Goal: Task Accomplishment & Management: Complete application form

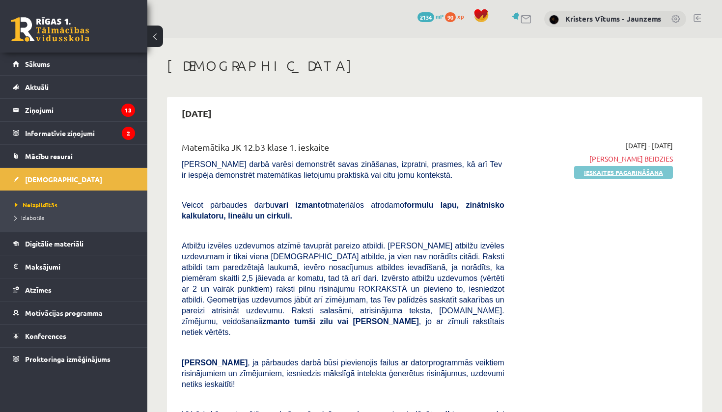
click at [585, 170] on link "Ieskaites pagarināšana" at bounding box center [623, 172] width 99 height 13
click at [621, 172] on link "Pildīt ieskaiti" at bounding box center [640, 172] width 66 height 13
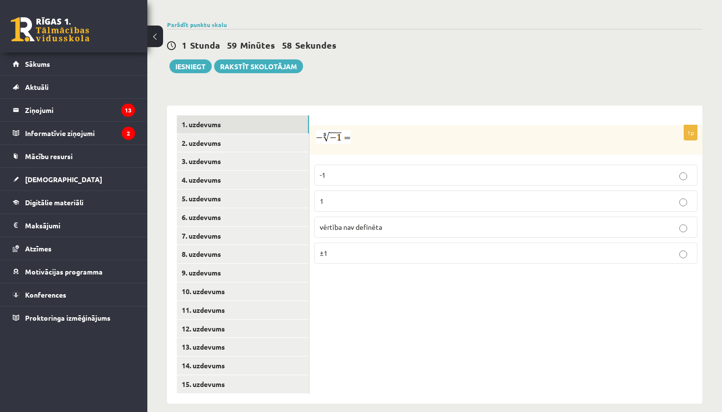
scroll to position [330, 0]
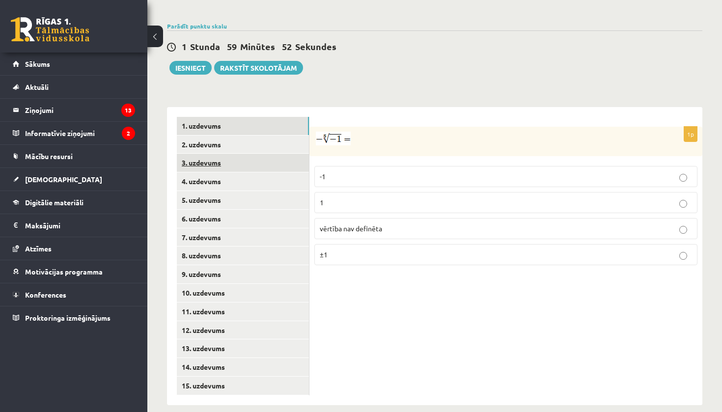
click at [291, 162] on link "3. uzdevums" at bounding box center [243, 163] width 132 height 18
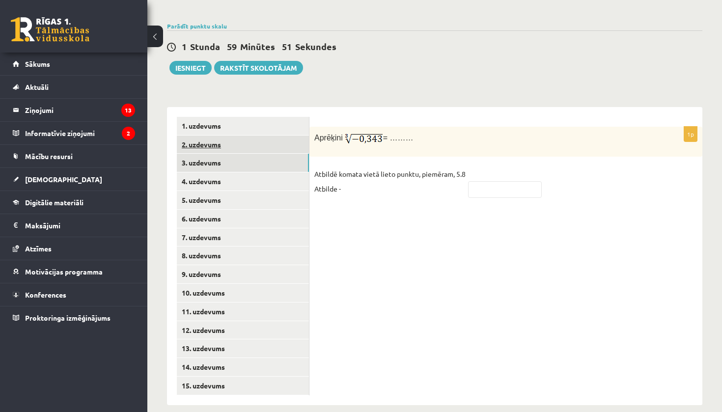
click at [285, 142] on link "2. uzdevums" at bounding box center [243, 145] width 132 height 18
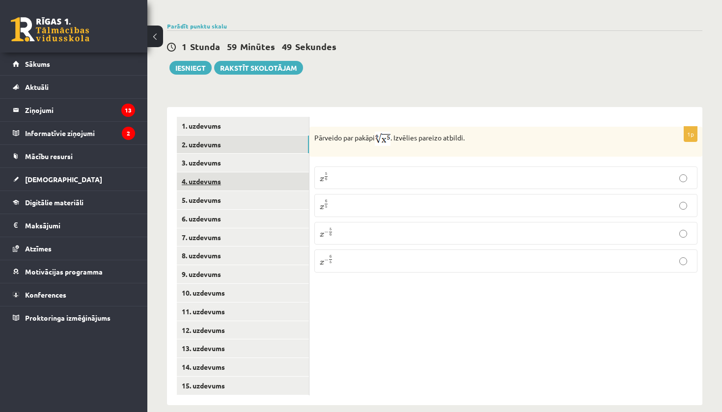
click at [271, 172] on link "4. uzdevums" at bounding box center [243, 181] width 132 height 18
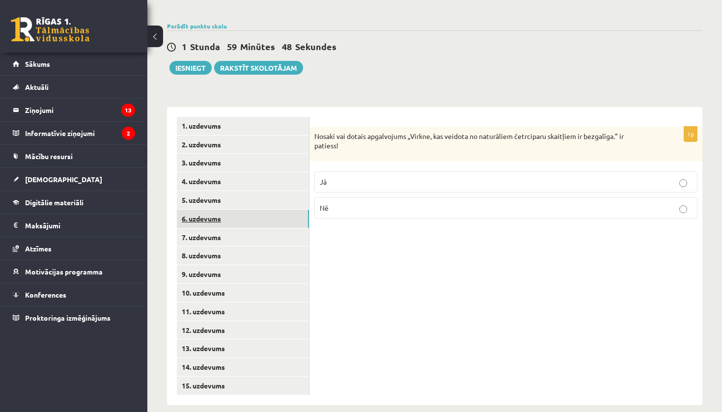
click at [261, 211] on link "6. uzdevums" at bounding box center [243, 219] width 132 height 18
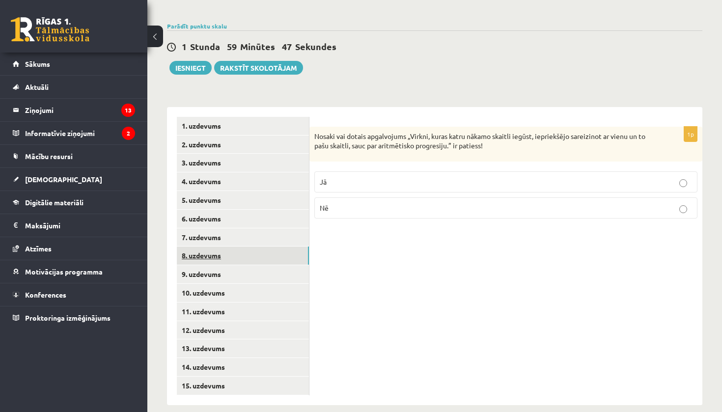
click at [255, 247] on link "8. uzdevums" at bounding box center [243, 256] width 132 height 18
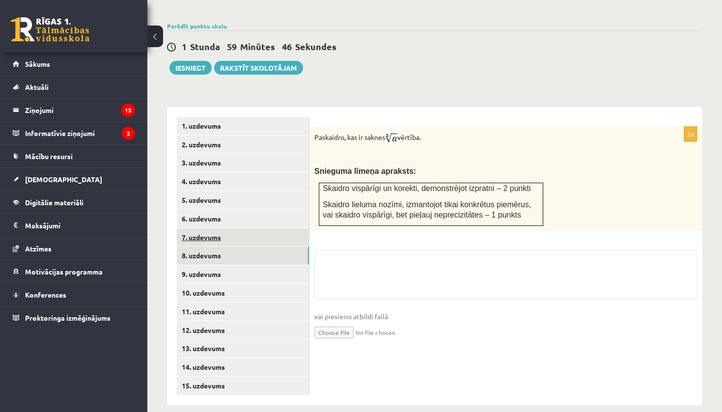
click at [255, 230] on link "7. uzdevums" at bounding box center [243, 237] width 132 height 18
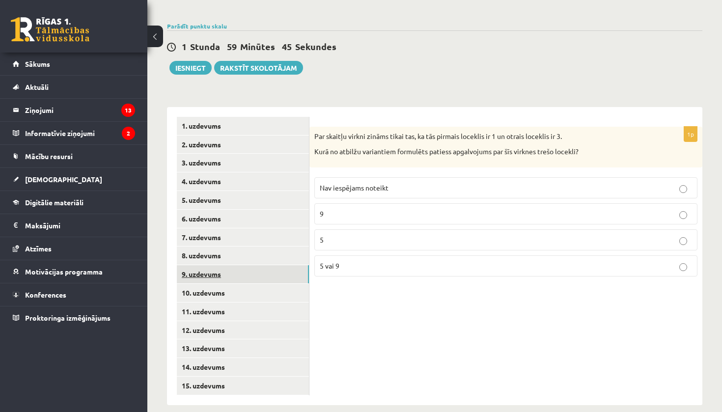
click at [240, 265] on link "9. uzdevums" at bounding box center [243, 274] width 132 height 18
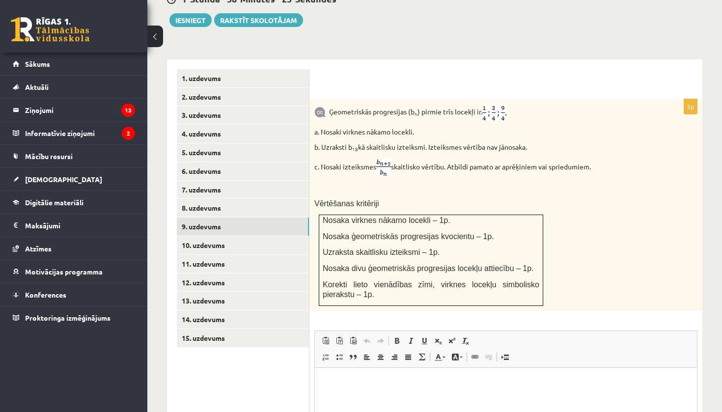
scroll to position [504, 0]
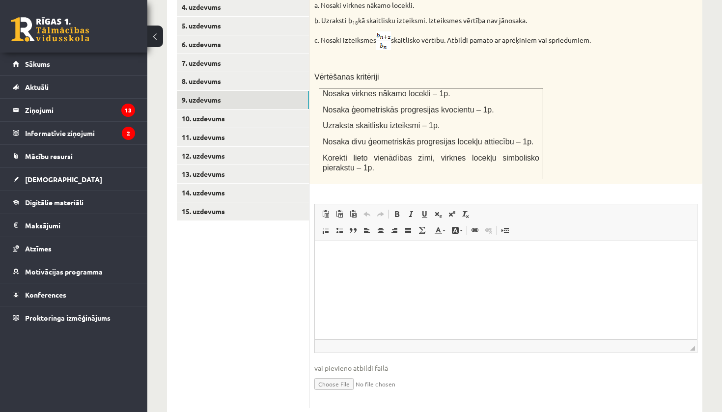
click at [497, 266] on html at bounding box center [506, 256] width 382 height 30
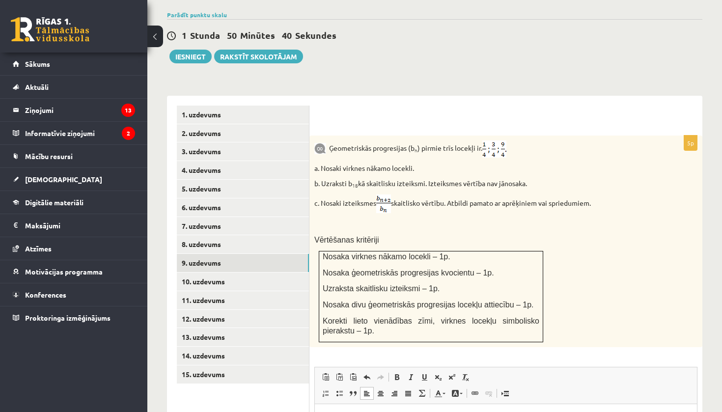
scroll to position [313, 0]
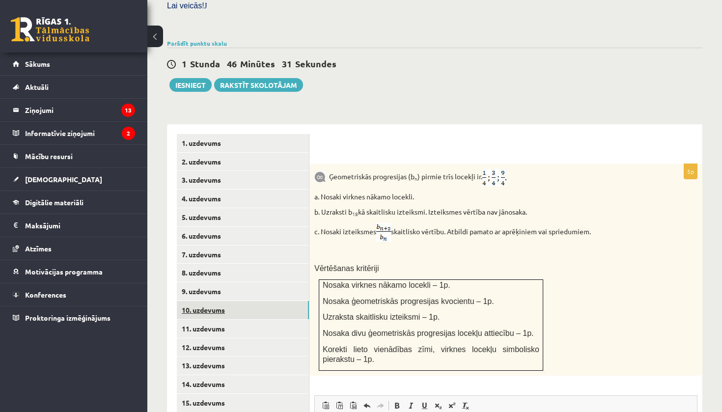
click at [241, 301] on link "10. uzdevums" at bounding box center [243, 310] width 132 height 18
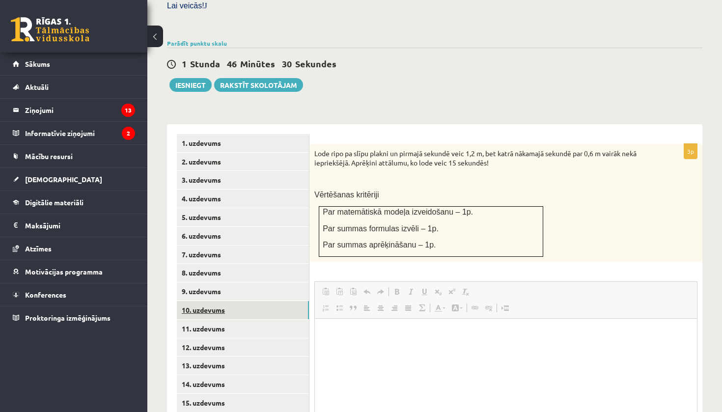
scroll to position [0, 0]
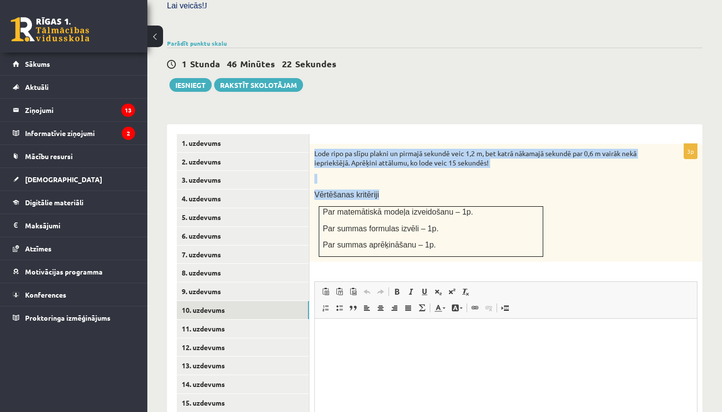
drag, startPoint x: 312, startPoint y: 144, endPoint x: 455, endPoint y: 249, distance: 177.4
click at [455, 249] on div "Lode ripo pa slīpu plakni un pirmajā sekundē veic 1,2 m, bet katrā nākamajā sek…" at bounding box center [505, 203] width 393 height 118
copy div "Lode ripo pa slīpu plakni un pirmajā sekundē veic 1,2 m, bet katrā nākamajā sek…"
click at [364, 124] on div "3p Lode ripo pa slīpu plakni un pirmajā sekundē veic 1,2 m, bet katrā nākamajā …" at bounding box center [505, 309] width 393 height 371
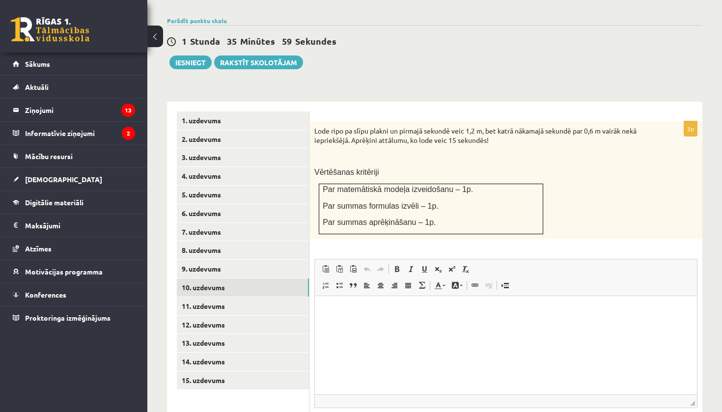
scroll to position [336, 0]
click at [242, 301] on link "11. uzdevums" at bounding box center [243, 306] width 132 height 18
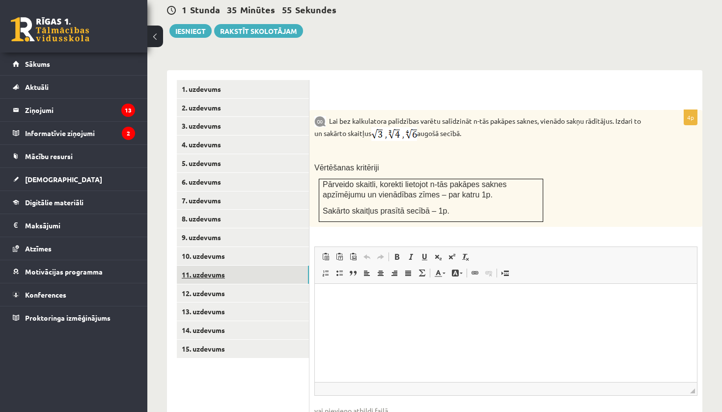
scroll to position [376, 0]
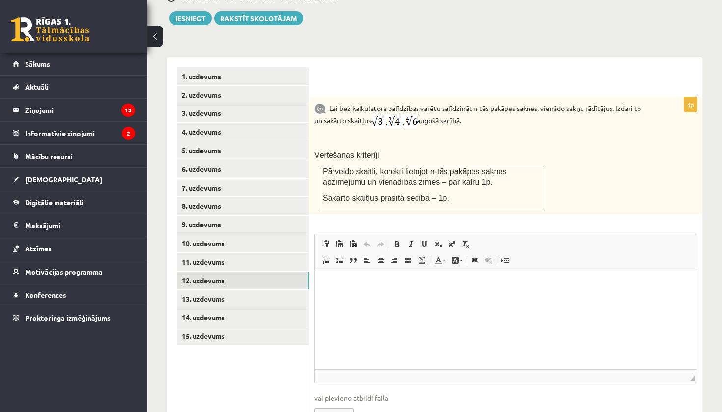
click at [267, 273] on link "12. uzdevums" at bounding box center [243, 281] width 132 height 18
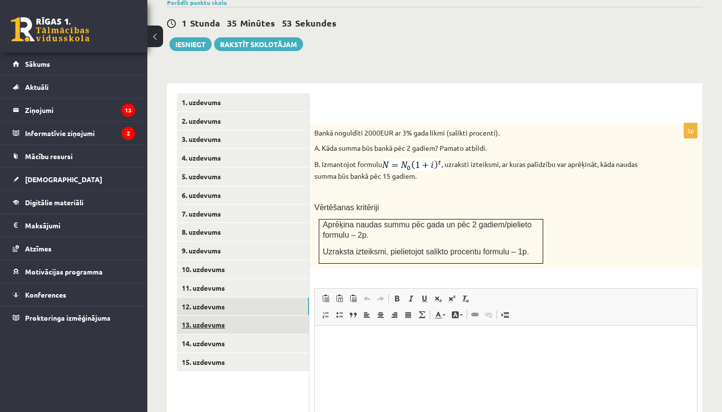
scroll to position [0, 0]
click at [254, 319] on link "13. uzdevums" at bounding box center [243, 325] width 132 height 18
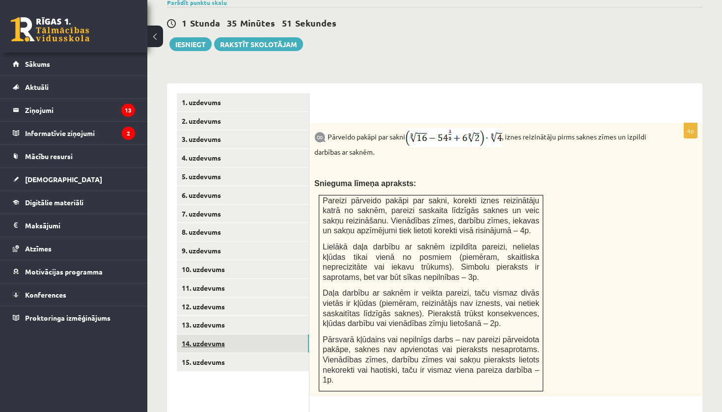
click at [262, 335] on link "14. uzdevums" at bounding box center [243, 343] width 132 height 18
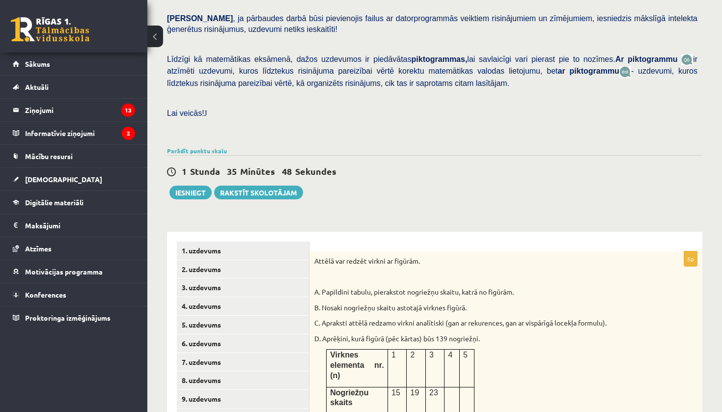
scroll to position [199, 0]
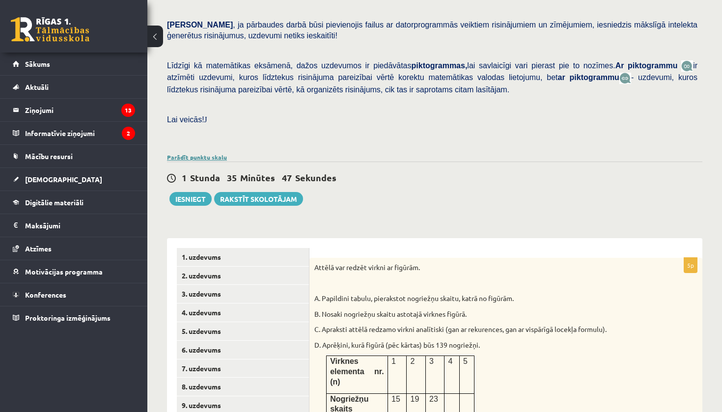
click at [193, 153] on link "Parādīt punktu skalu" at bounding box center [197, 157] width 60 height 8
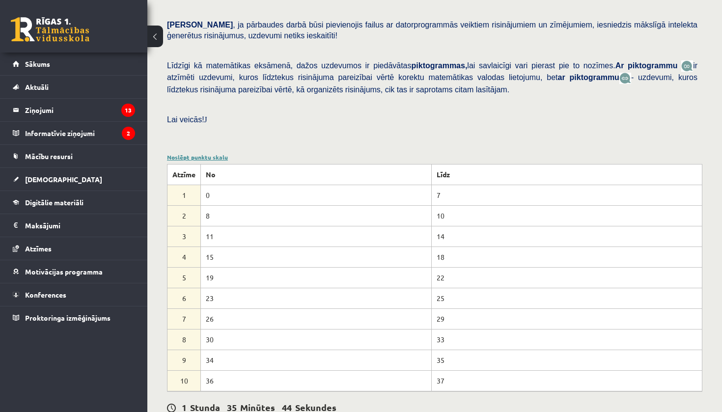
click at [193, 153] on link "Noslēpt punktu skalu" at bounding box center [197, 157] width 61 height 8
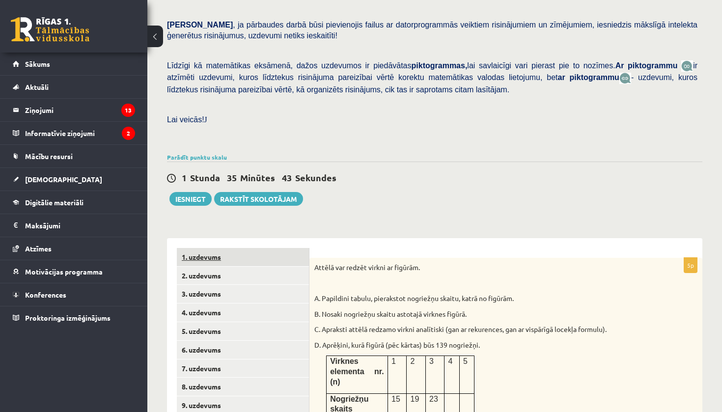
click at [208, 252] on link "1. uzdevums" at bounding box center [243, 257] width 132 height 18
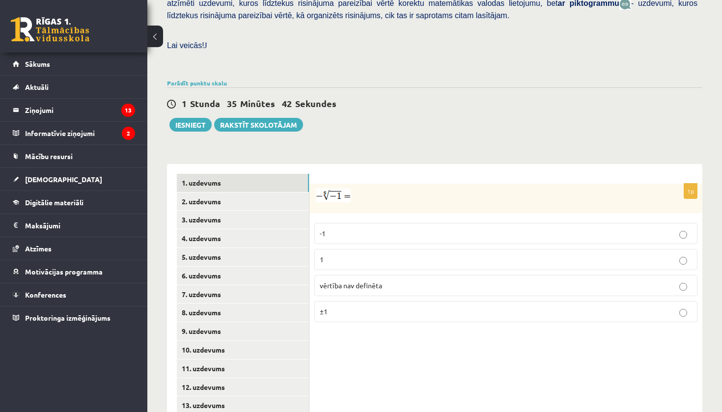
scroll to position [277, 0]
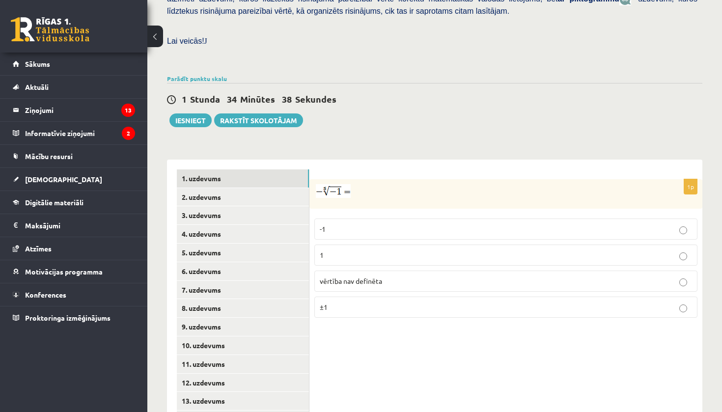
click at [328, 279] on label "vērtība nav definēta" at bounding box center [505, 281] width 383 height 21
click at [241, 206] on link "3. uzdevums" at bounding box center [243, 215] width 132 height 18
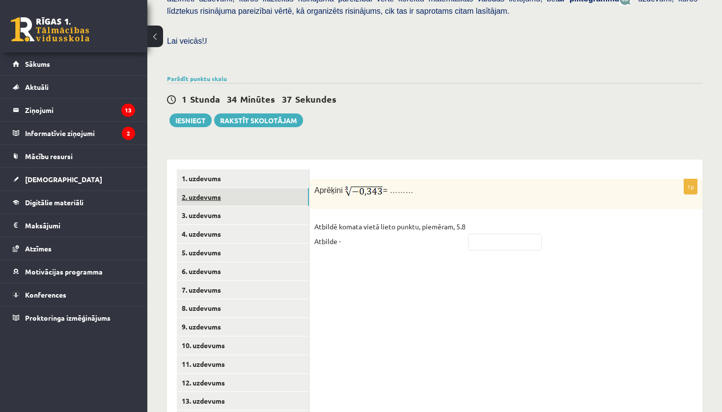
click at [240, 190] on link "2. uzdevums" at bounding box center [243, 197] width 132 height 18
click at [347, 231] on label "x 5 6 x 5 6" at bounding box center [505, 230] width 383 height 23
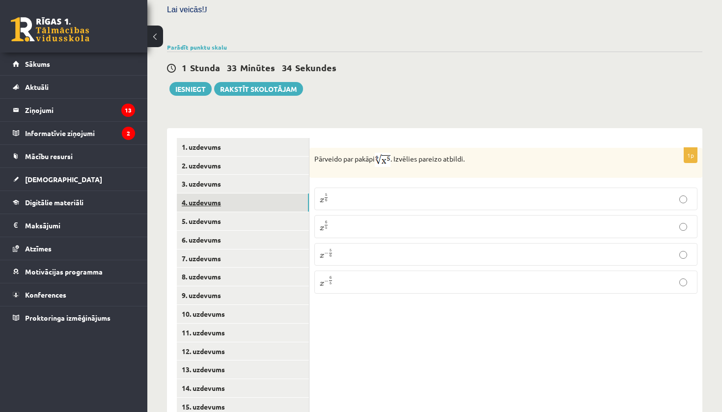
click at [241, 193] on link "4. uzdevums" at bounding box center [243, 202] width 132 height 18
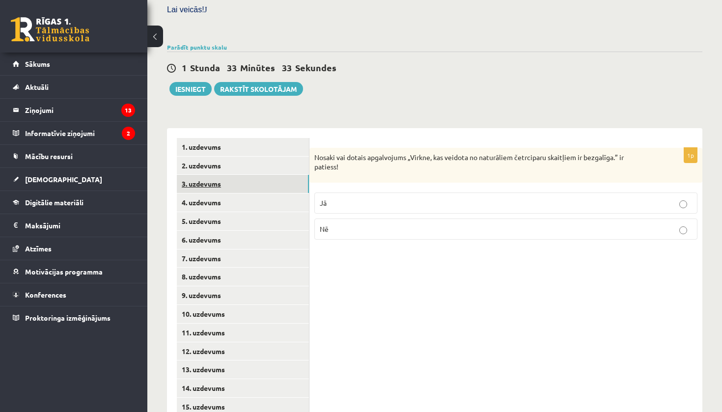
click at [243, 180] on link "3. uzdevums" at bounding box center [243, 184] width 132 height 18
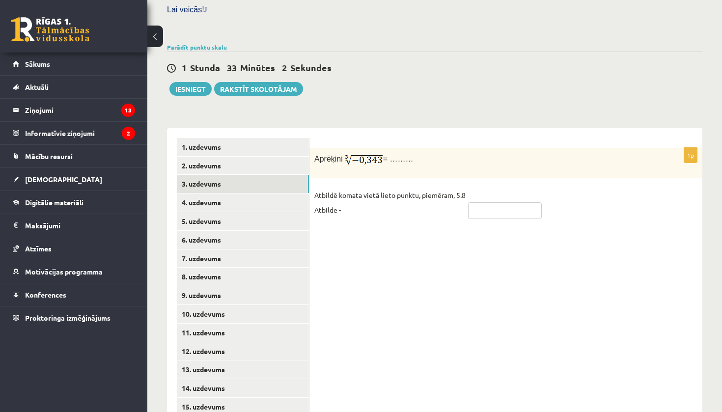
click at [499, 202] on input "text" at bounding box center [505, 210] width 74 height 17
type input "****"
click at [244, 193] on link "4. uzdevums" at bounding box center [243, 202] width 132 height 18
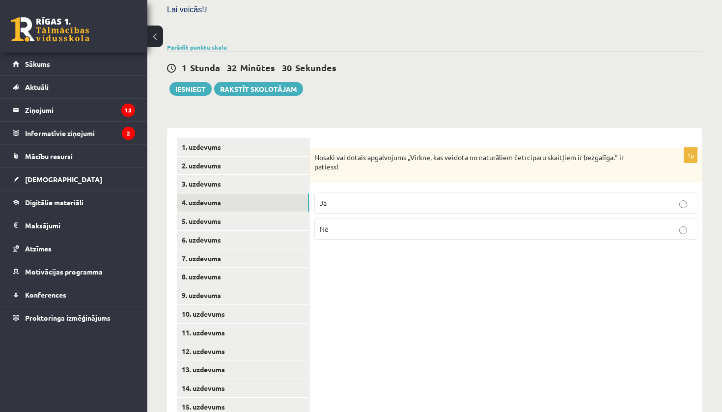
click at [326, 198] on span "Jā" at bounding box center [323, 202] width 7 height 9
click at [253, 221] on link "5. uzdevums" at bounding box center [243, 221] width 132 height 18
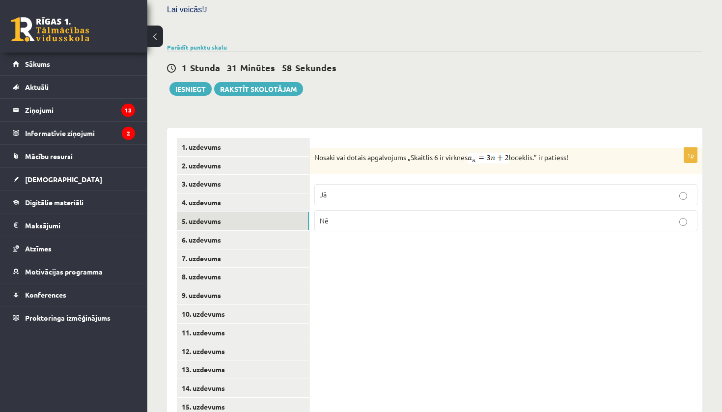
click at [357, 216] on p "Nē" at bounding box center [506, 221] width 372 height 10
click at [259, 231] on link "6. uzdevums" at bounding box center [243, 240] width 132 height 18
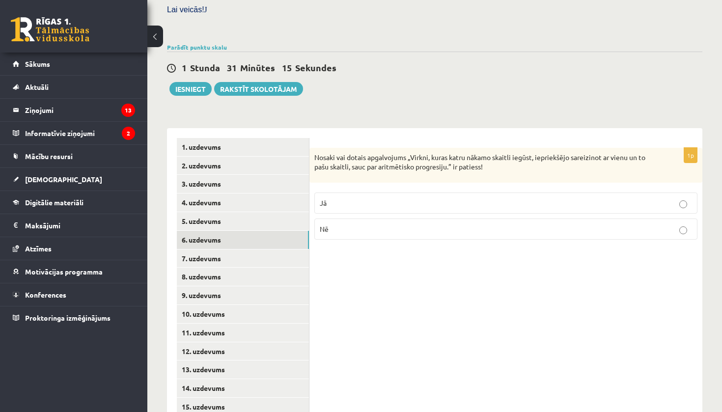
click at [379, 231] on label "Nē" at bounding box center [505, 229] width 383 height 21
click at [253, 249] on link "7. uzdevums" at bounding box center [243, 258] width 132 height 18
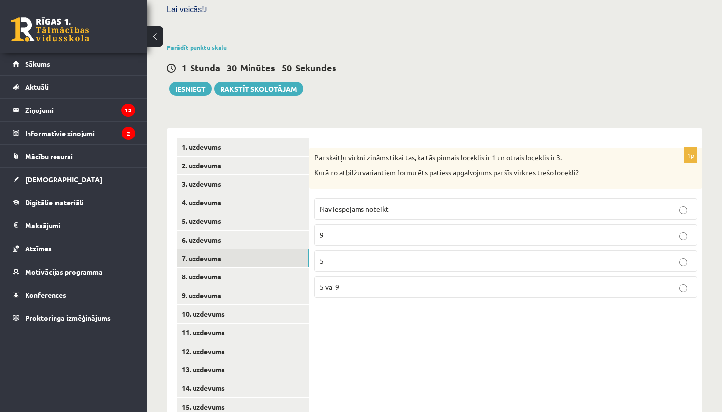
click at [427, 256] on p "5" at bounding box center [506, 261] width 372 height 10
click at [276, 270] on link "8. uzdevums" at bounding box center [243, 277] width 132 height 18
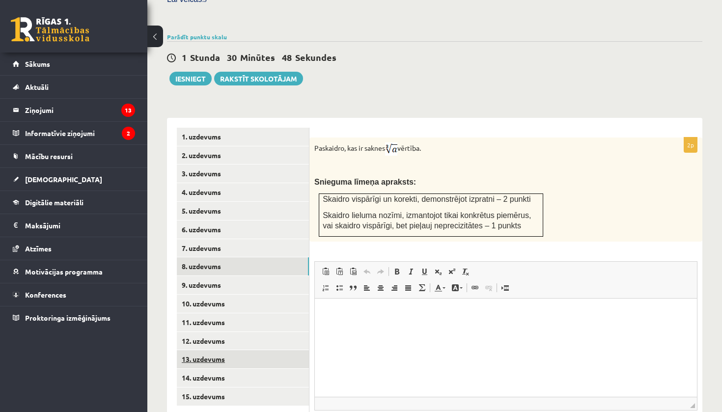
scroll to position [321, 0]
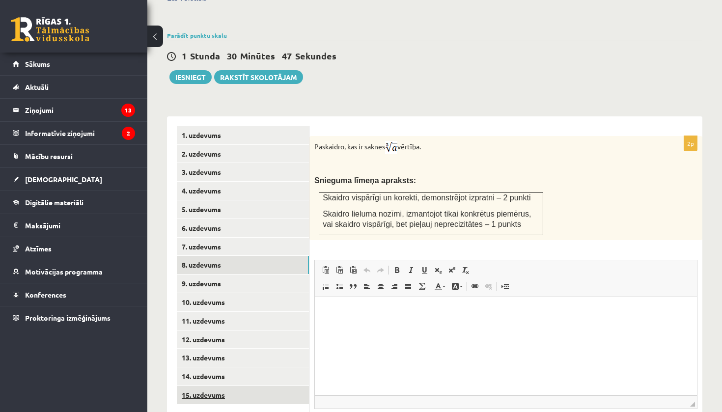
click at [221, 386] on link "15. uzdevums" at bounding box center [243, 395] width 132 height 18
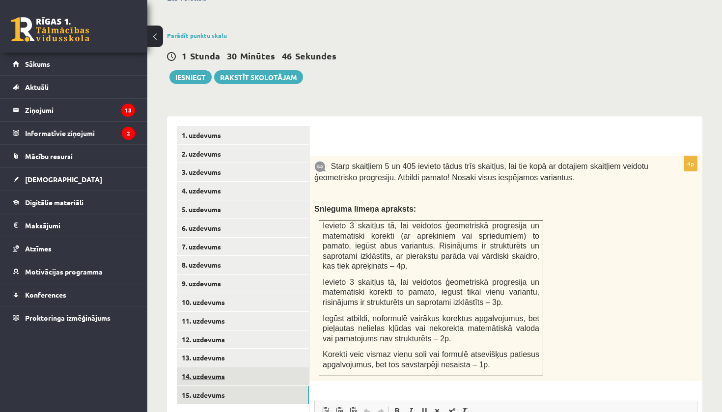
click at [220, 370] on link "14. uzdevums" at bounding box center [243, 376] width 132 height 18
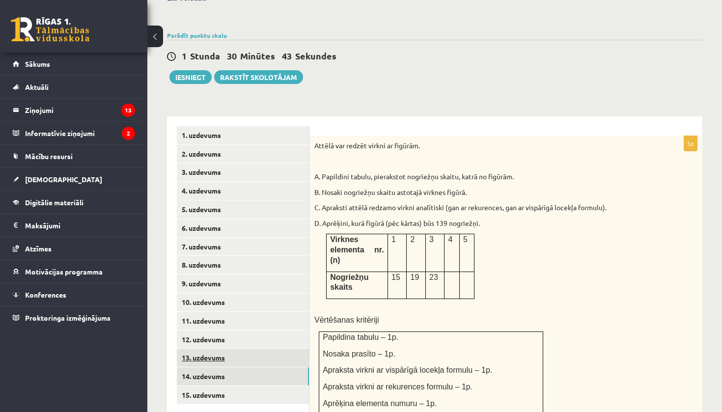
click at [245, 350] on link "13. uzdevums" at bounding box center [243, 358] width 132 height 18
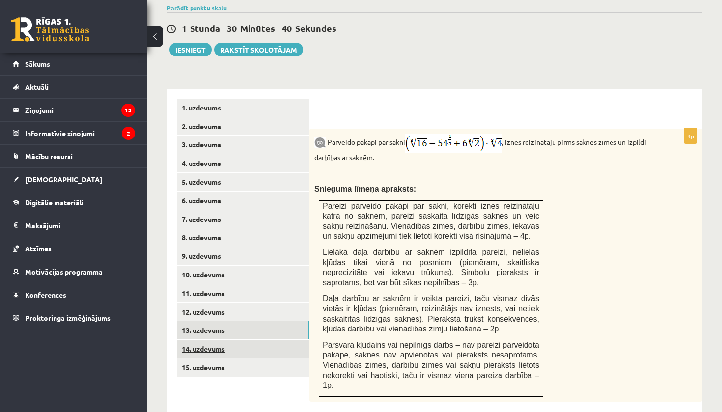
scroll to position [350, 0]
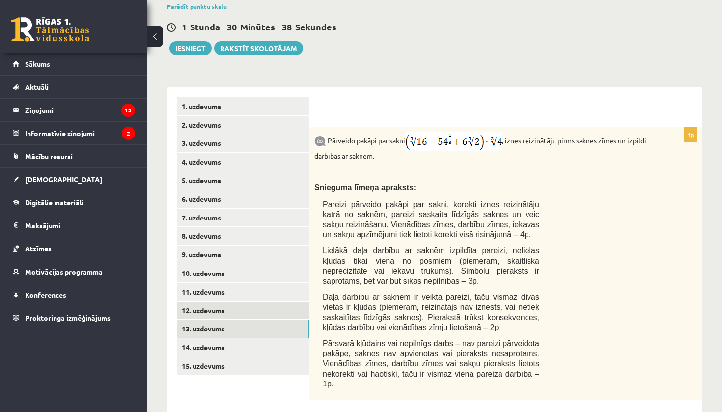
click at [244, 303] on link "12. uzdevums" at bounding box center [243, 311] width 132 height 18
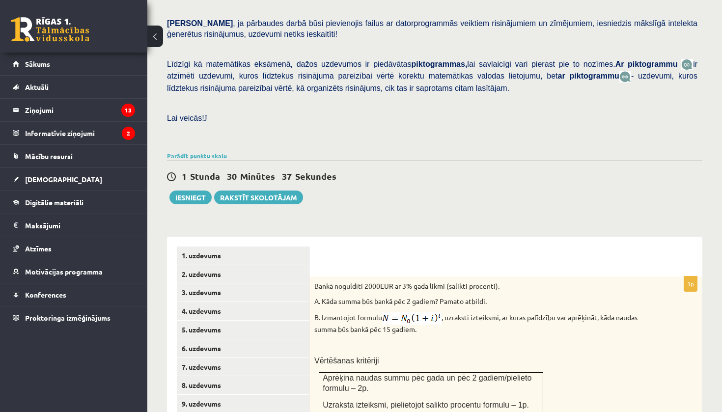
scroll to position [100, 0]
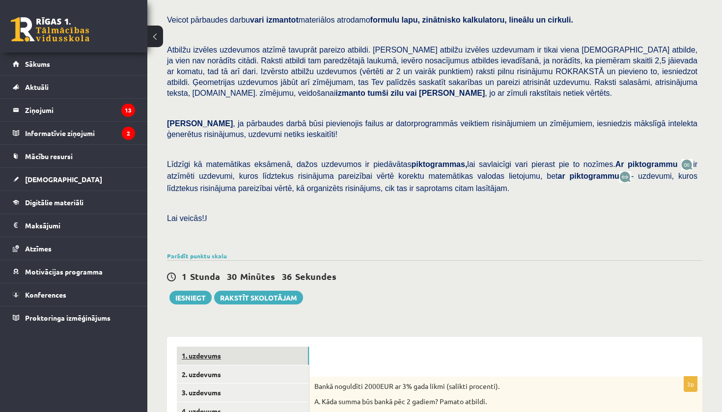
click at [248, 347] on link "1. uzdevums" at bounding box center [243, 356] width 132 height 18
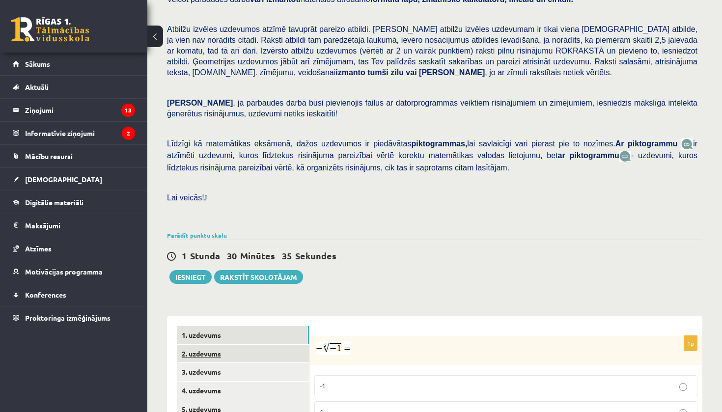
click at [248, 345] on link "2. uzdevums" at bounding box center [243, 354] width 132 height 18
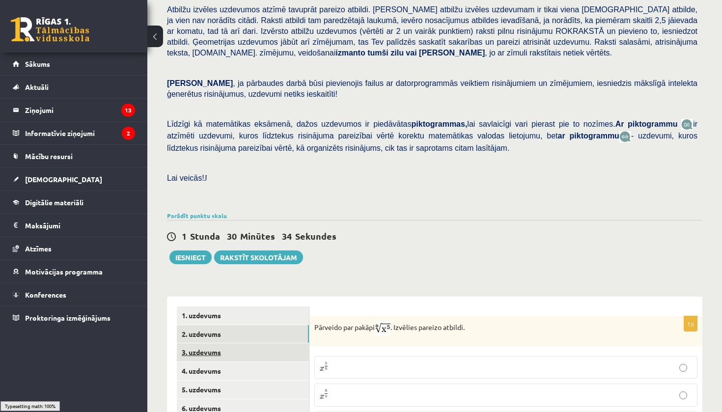
click at [248, 345] on link "3. uzdevums" at bounding box center [243, 352] width 132 height 18
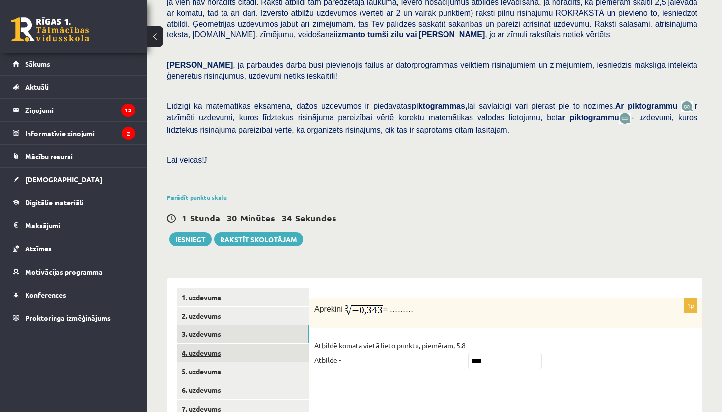
click at [248, 345] on link "4. uzdevums" at bounding box center [243, 353] width 132 height 18
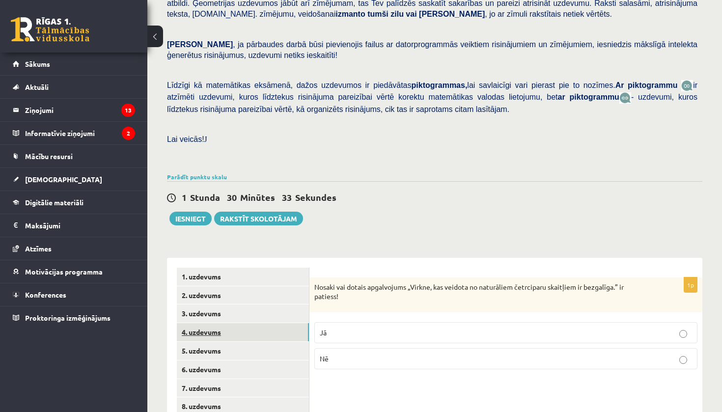
scroll to position [181, 0]
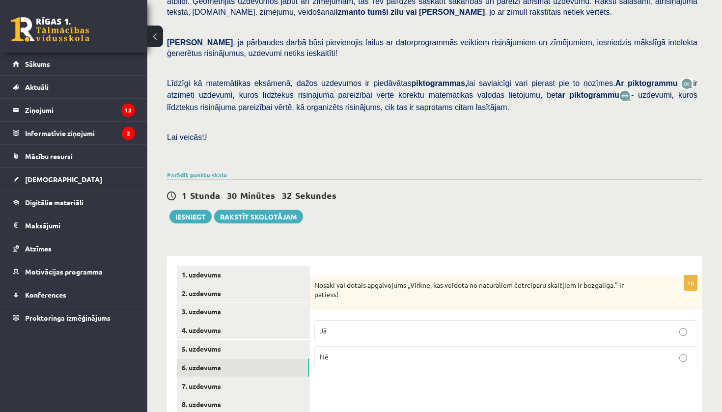
click at [249, 358] on link "6. uzdevums" at bounding box center [243, 367] width 132 height 18
click at [248, 340] on link "5. uzdevums" at bounding box center [243, 349] width 132 height 18
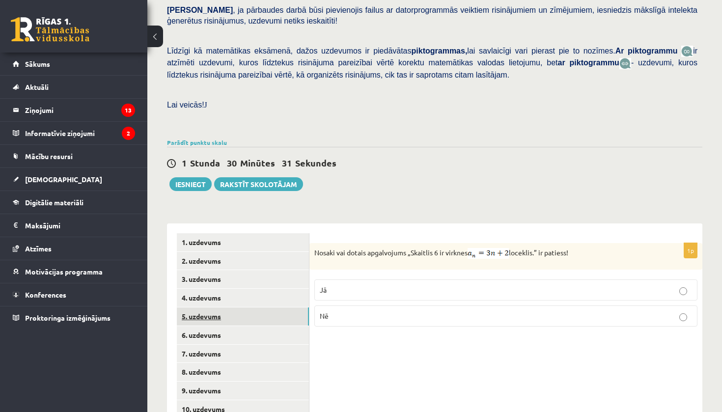
scroll to position [220, 0]
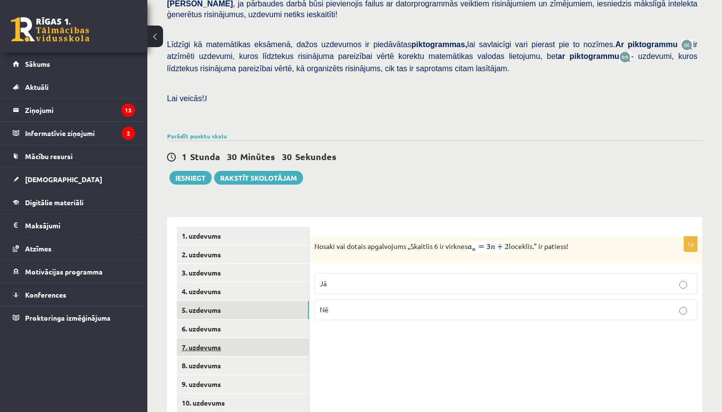
click at [248, 339] on link "7. uzdevums" at bounding box center [243, 347] width 132 height 18
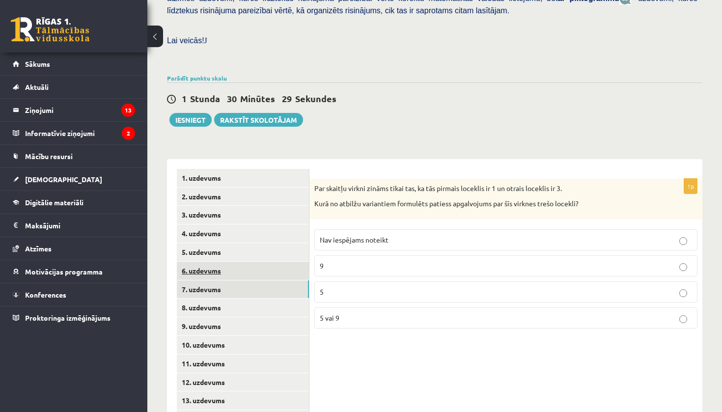
scroll to position [290, 0]
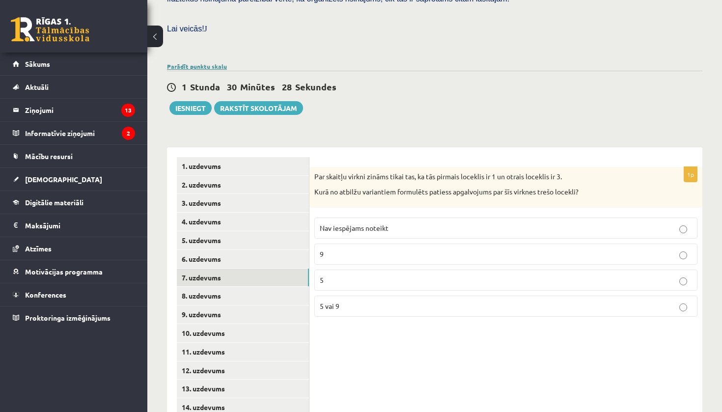
click at [207, 62] on link "Parādīt punktu skalu" at bounding box center [197, 66] width 60 height 8
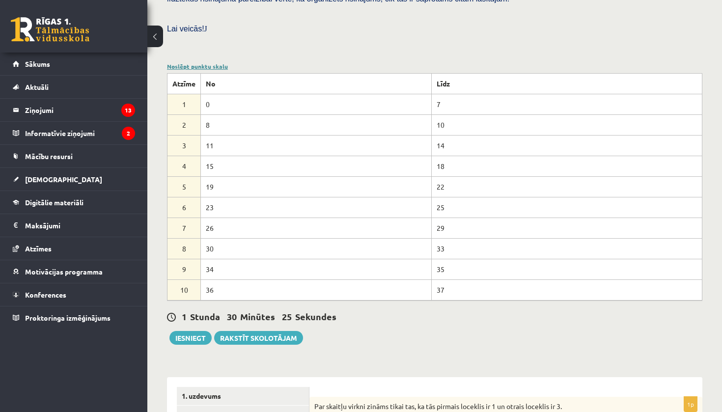
click at [206, 62] on link "Noslēpt punktu skalu" at bounding box center [197, 66] width 61 height 8
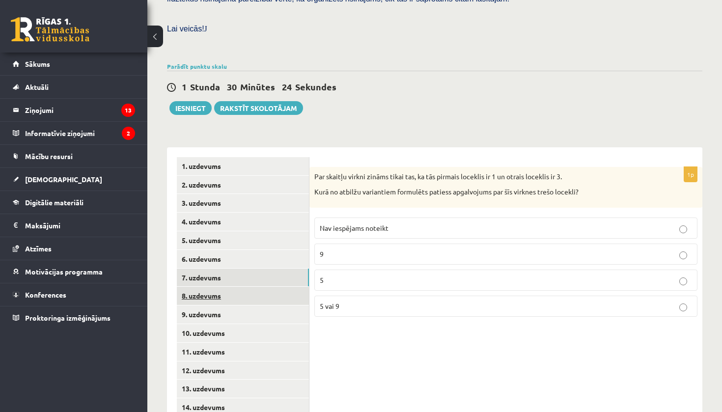
click at [211, 287] on link "8. uzdevums" at bounding box center [243, 296] width 132 height 18
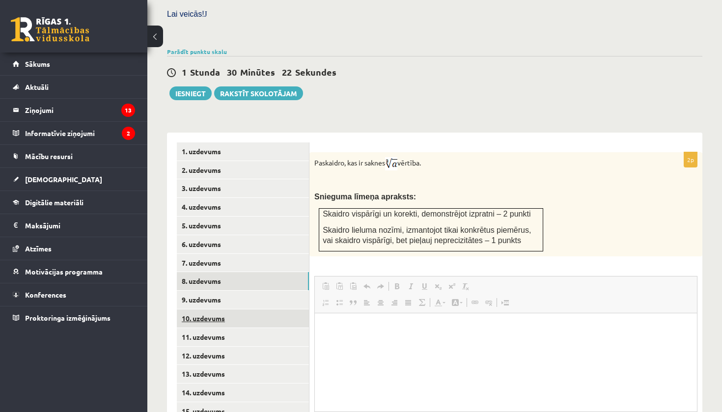
scroll to position [0, 0]
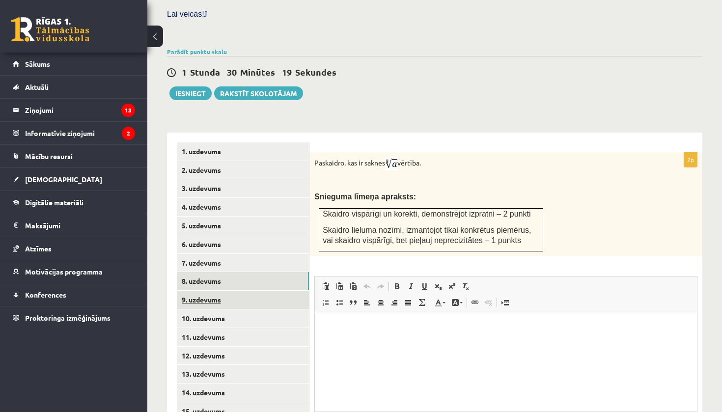
click at [242, 297] on link "9. uzdevums" at bounding box center [243, 300] width 132 height 18
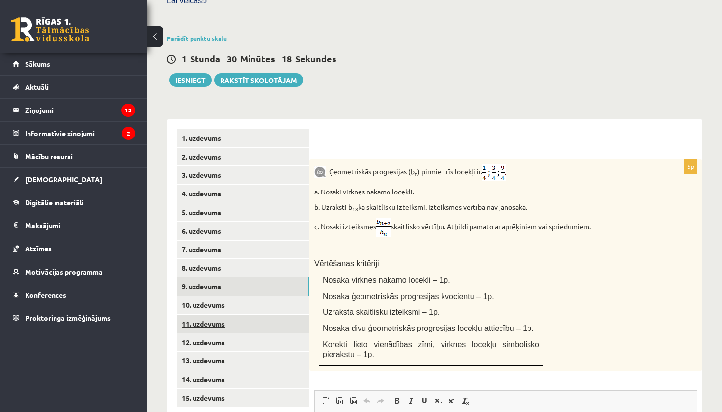
scroll to position [330, 0]
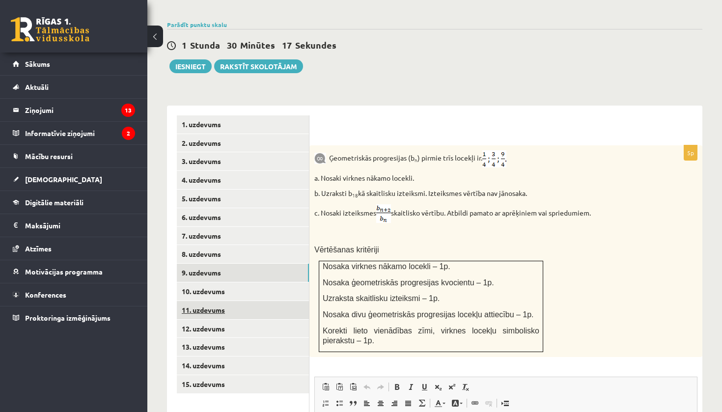
click at [246, 301] on link "11. uzdevums" at bounding box center [243, 310] width 132 height 18
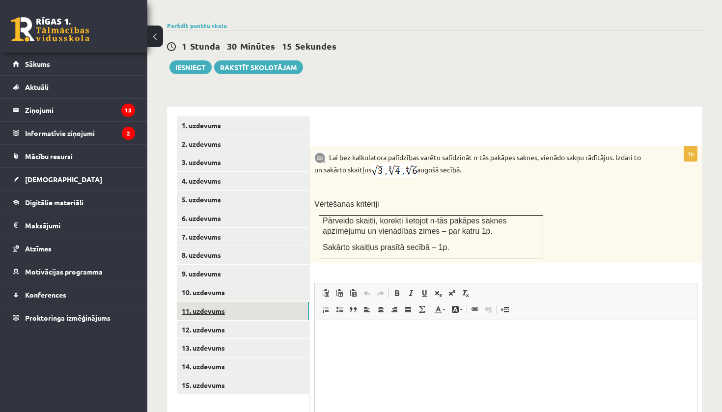
scroll to position [0, 0]
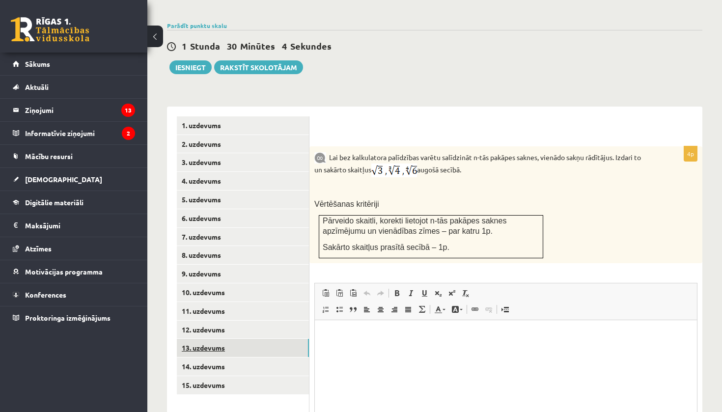
click at [236, 339] on link "13. uzdevums" at bounding box center [243, 348] width 132 height 18
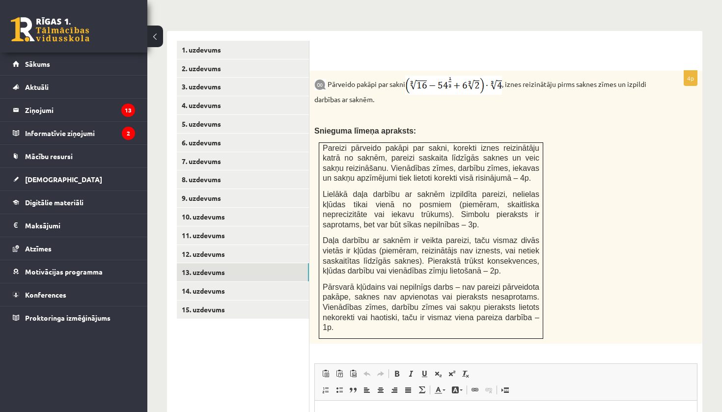
scroll to position [408, 0]
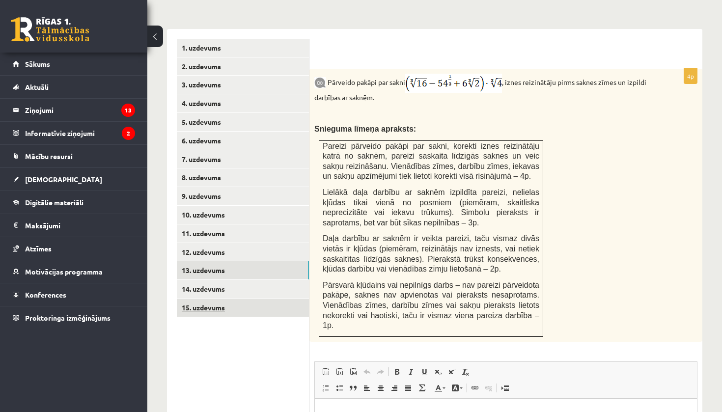
click at [244, 299] on link "15. uzdevums" at bounding box center [243, 308] width 132 height 18
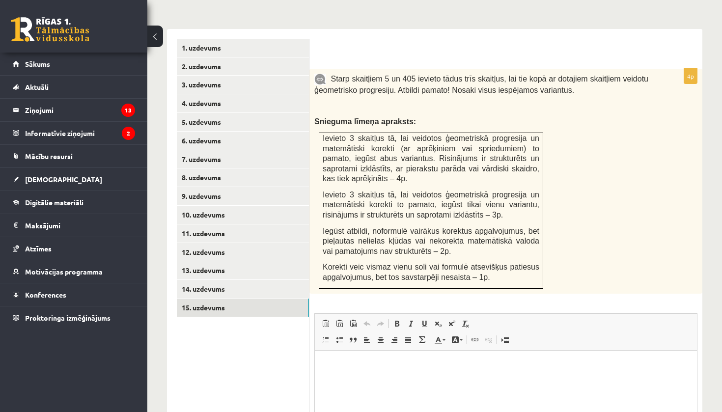
scroll to position [0, 0]
click at [182, 280] on link "14. uzdevums" at bounding box center [243, 289] width 132 height 18
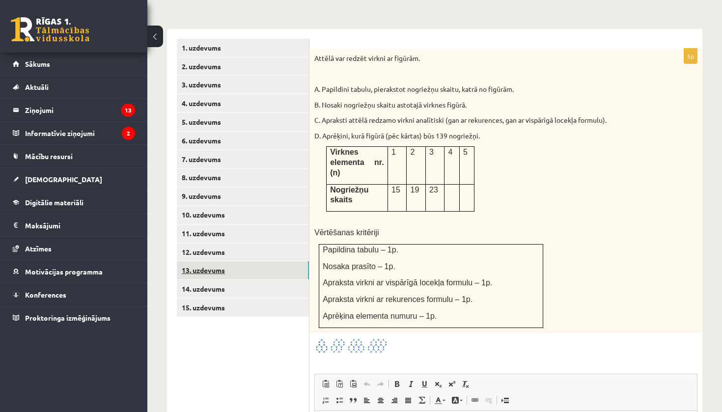
click at [227, 261] on link "13. uzdevums" at bounding box center [243, 270] width 132 height 18
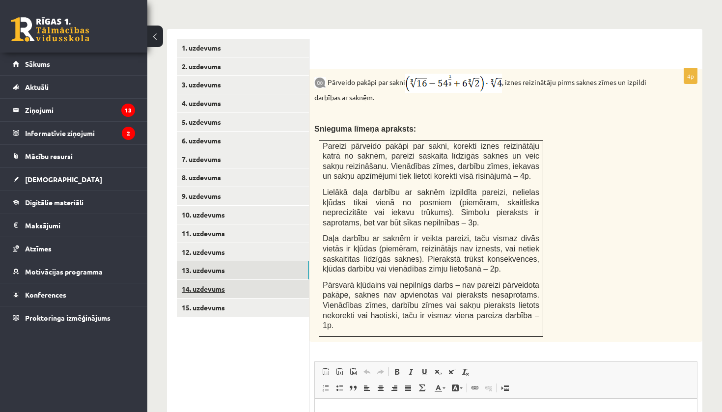
click at [196, 280] on link "14. uzdevums" at bounding box center [243, 289] width 132 height 18
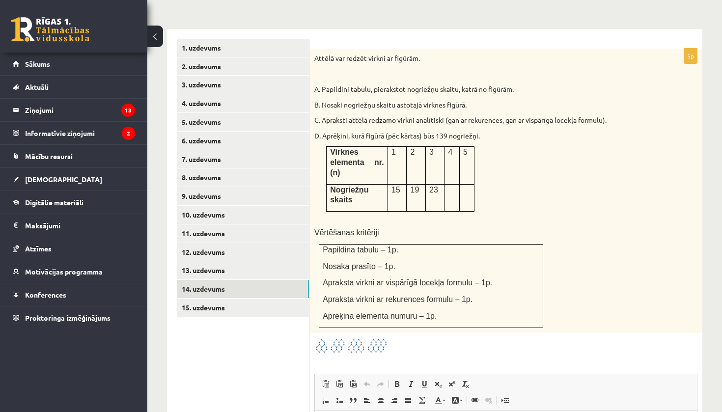
click at [311, 333] on div "5p Attēlā var redzēt virkni ar figūrām. A. Papildini tabulu, pierakstot nogriež…" at bounding box center [505, 314] width 393 height 530
click at [313, 332] on div "5p Attēlā var redzēt virkni ar figūrām. A. Papildini tabulu, pierakstot nogriež…" at bounding box center [505, 314] width 393 height 530
click at [320, 338] on img at bounding box center [351, 346] width 74 height 16
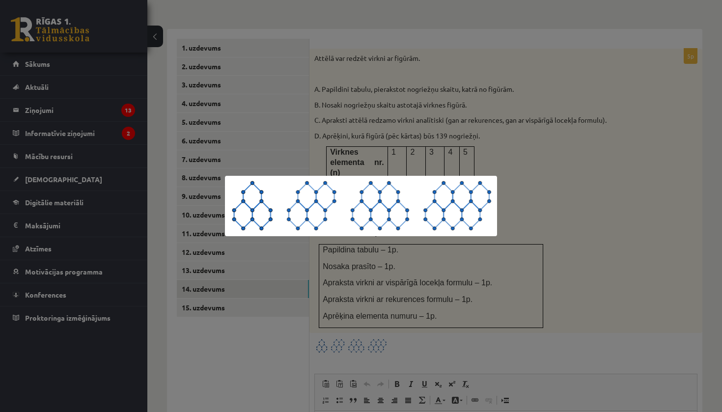
click at [265, 332] on div at bounding box center [361, 206] width 722 height 412
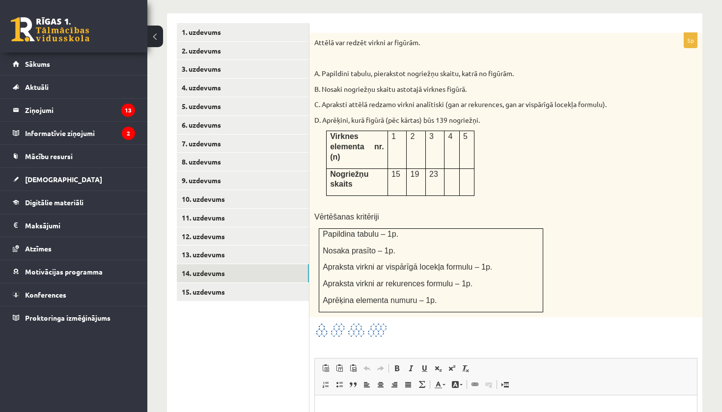
scroll to position [424, 0]
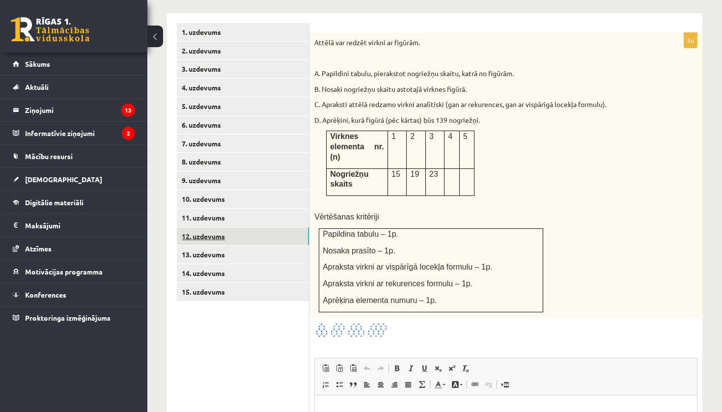
click at [252, 227] on link "12. uzdevums" at bounding box center [243, 236] width 132 height 18
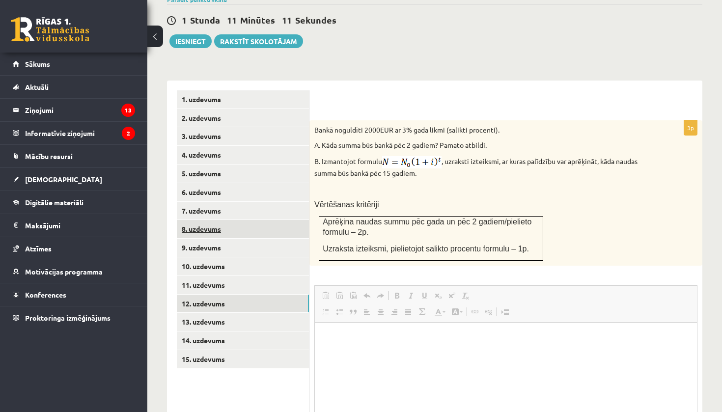
scroll to position [0, 0]
click at [252, 226] on link "8. uzdevums" at bounding box center [243, 229] width 132 height 18
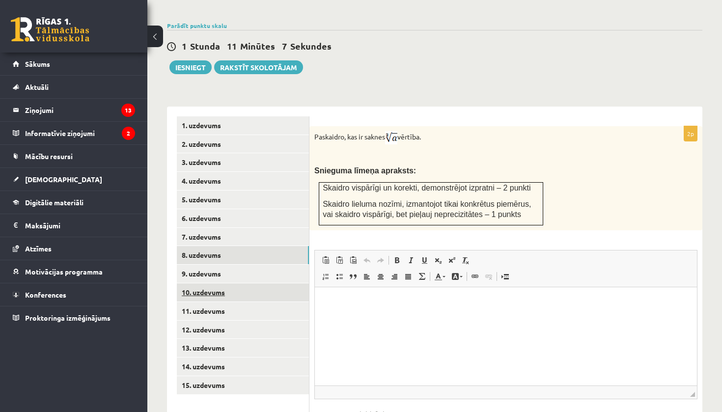
click at [246, 283] on link "10. uzdevums" at bounding box center [243, 292] width 132 height 18
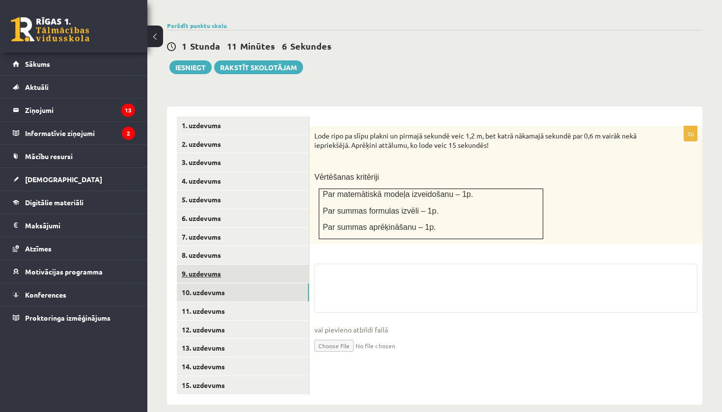
click at [249, 267] on link "9. uzdevums" at bounding box center [243, 274] width 132 height 18
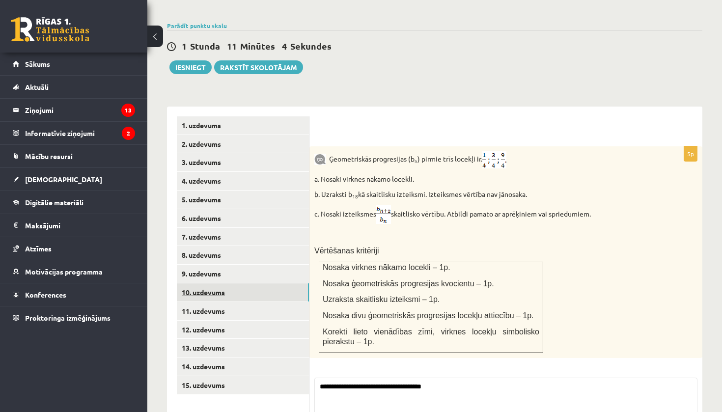
click at [250, 288] on link "10. uzdevums" at bounding box center [243, 292] width 132 height 18
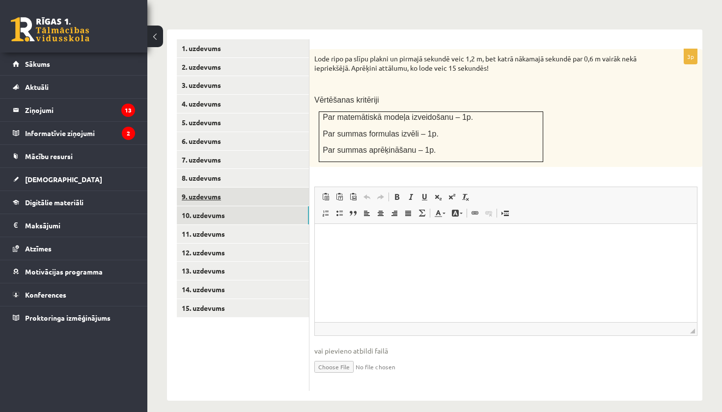
scroll to position [407, 0]
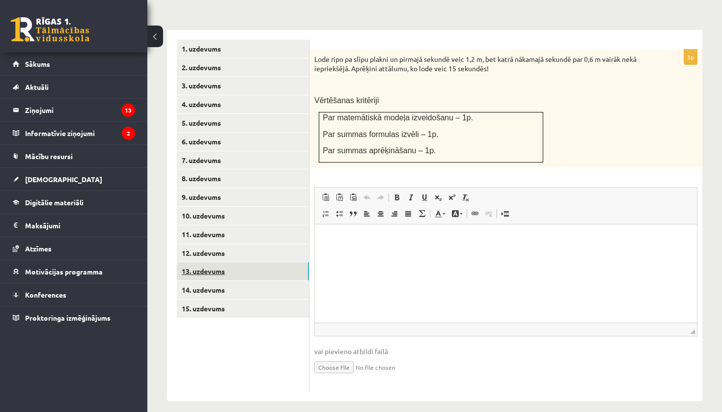
click at [248, 262] on link "13. uzdevums" at bounding box center [243, 271] width 132 height 18
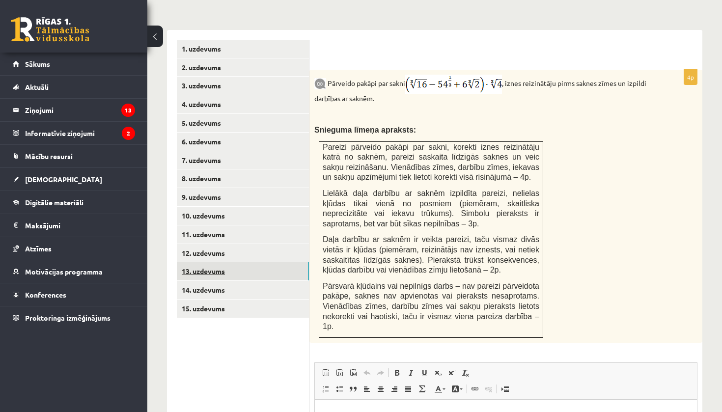
scroll to position [0, 0]
click at [250, 281] on link "14. uzdevums" at bounding box center [243, 290] width 132 height 18
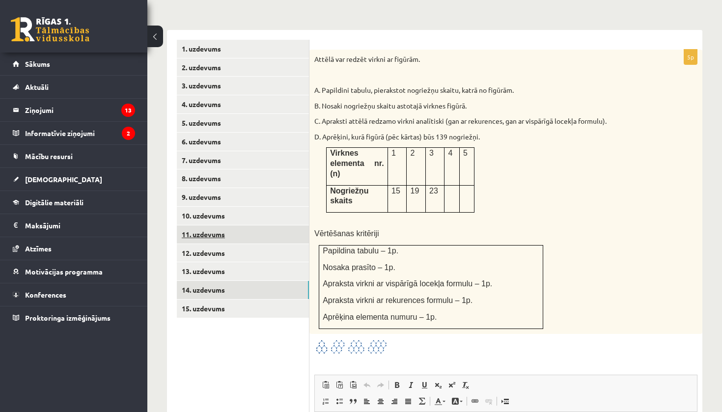
click at [249, 229] on link "11. uzdevums" at bounding box center [243, 234] width 132 height 18
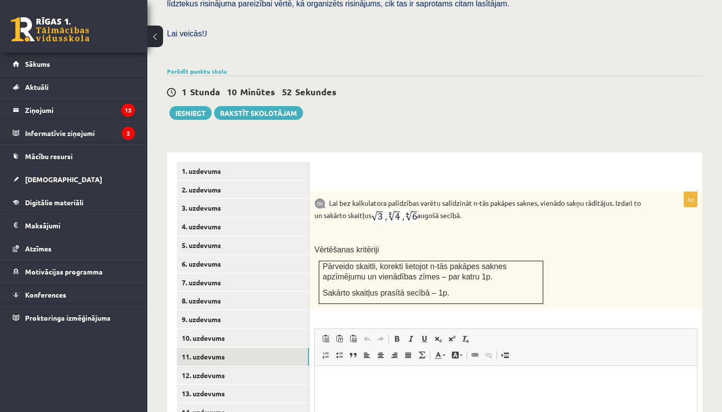
scroll to position [284, 0]
click at [208, 76] on div "1 Stunda 10 Minūtes 51 Sekundes Ieskaite saglabāta! Iesniegt Rakstīt skolotājam" at bounding box center [434, 98] width 535 height 44
click at [208, 68] on link "Parādīt punktu skalu" at bounding box center [197, 72] width 60 height 8
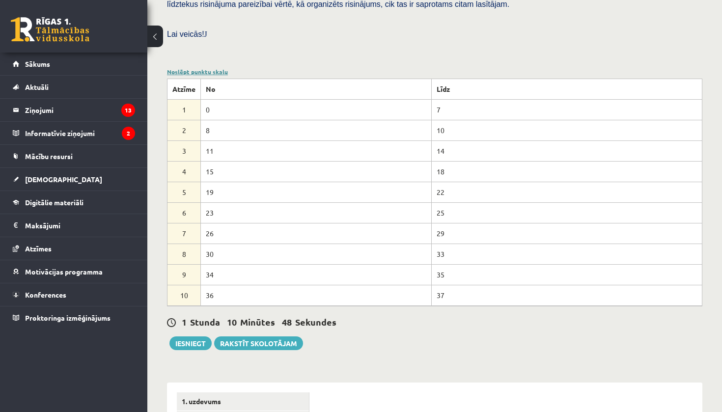
click at [209, 68] on link "Noslēpt punktu skalu" at bounding box center [197, 72] width 61 height 8
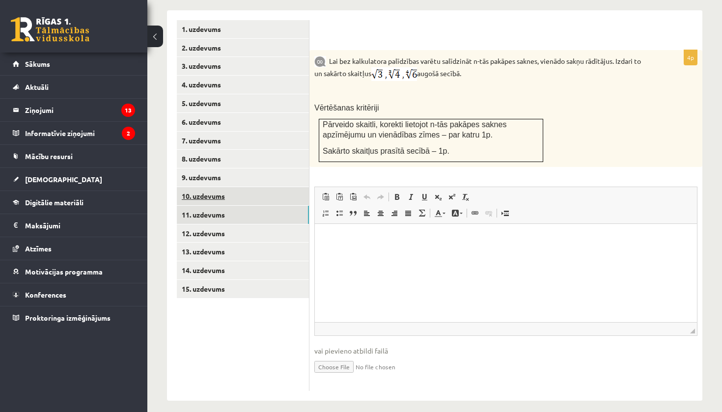
scroll to position [426, 0]
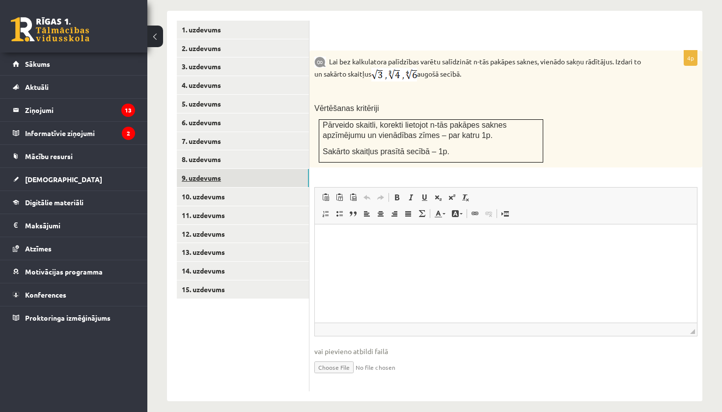
click at [218, 175] on link "9. uzdevums" at bounding box center [243, 178] width 132 height 18
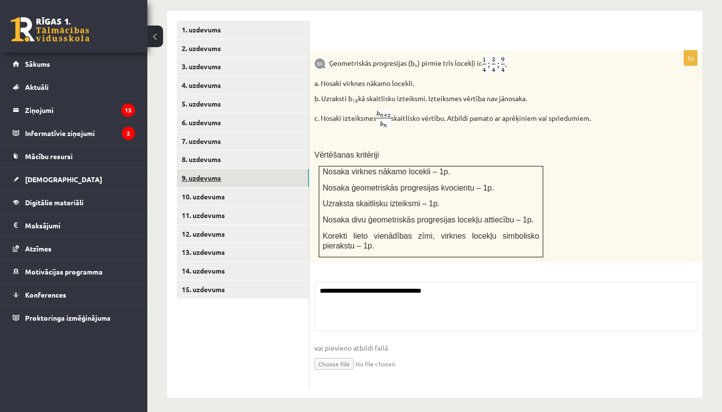
scroll to position [422, 0]
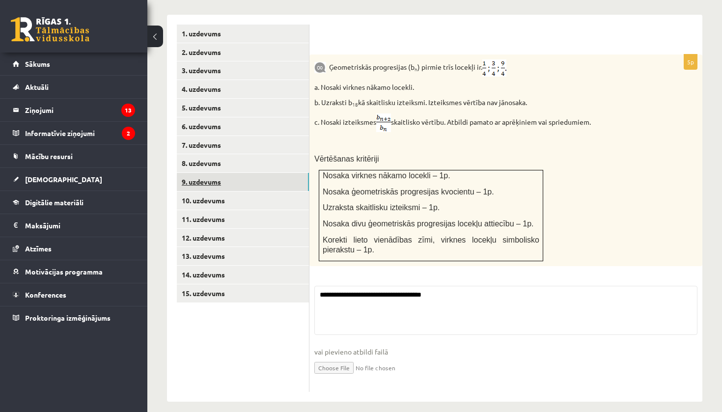
click at [218, 175] on link "9. uzdevums" at bounding box center [243, 182] width 132 height 18
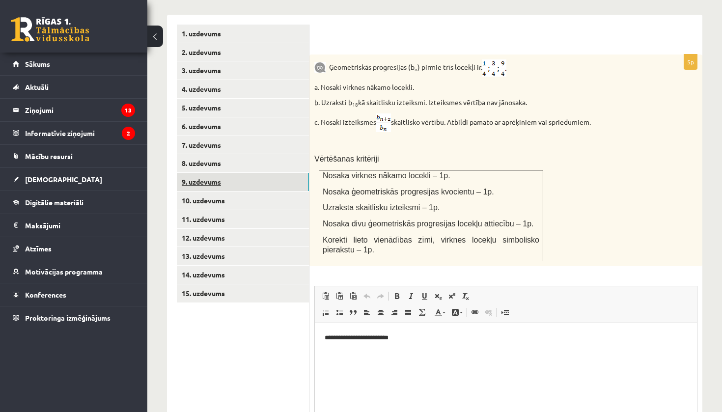
scroll to position [0, 0]
drag, startPoint x: 433, startPoint y: 342, endPoint x: 253, endPoint y: 339, distance: 180.3
click at [315, 339] on html "**********" at bounding box center [506, 337] width 382 height 29
click at [252, 173] on link "9. uzdevums" at bounding box center [243, 182] width 132 height 18
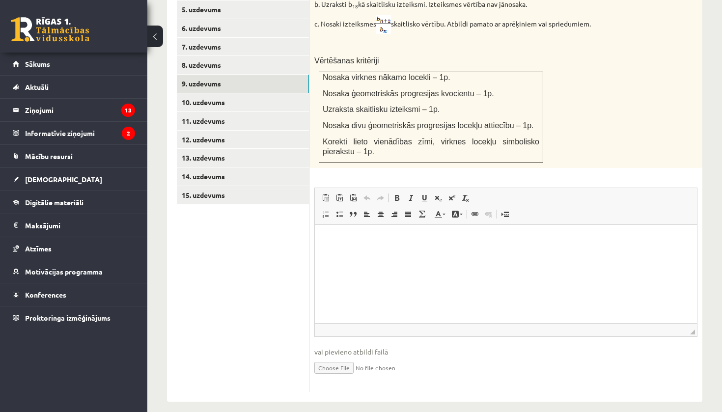
scroll to position [520, 0]
click at [327, 358] on input "file" at bounding box center [505, 368] width 383 height 20
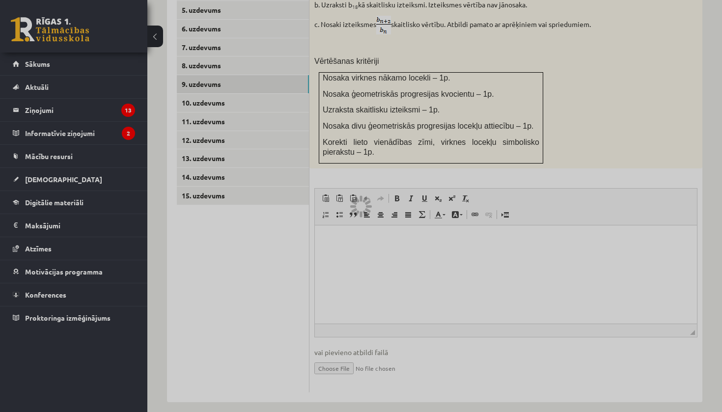
click at [358, 361] on div at bounding box center [361, 206] width 722 height 412
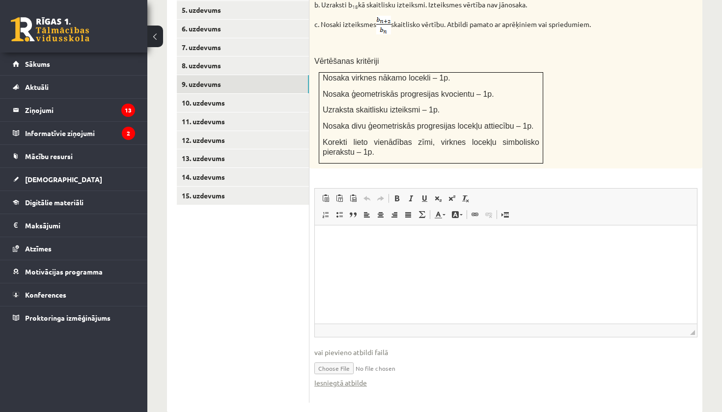
click at [358, 361] on input "file" at bounding box center [505, 368] width 383 height 20
click at [354, 366] on input "file" at bounding box center [505, 368] width 383 height 20
click at [331, 378] on link "Iesniegtā atbilde" at bounding box center [340, 383] width 53 height 10
click at [375, 358] on input "file" at bounding box center [505, 368] width 383 height 20
click at [330, 358] on input "file" at bounding box center [505, 368] width 383 height 20
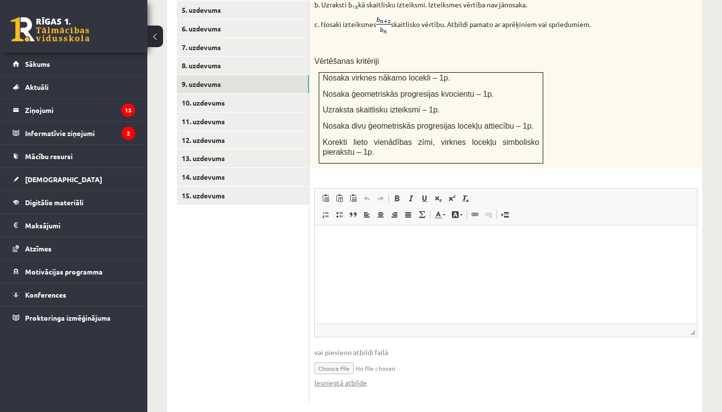
type input "**********"
click at [355, 378] on link "Iesniegtā atbilde" at bounding box center [340, 383] width 53 height 10
click at [416, 358] on input "file" at bounding box center [505, 368] width 383 height 20
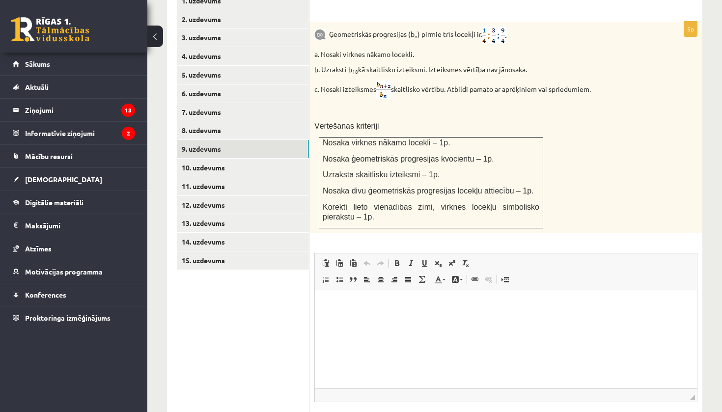
scroll to position [455, 0]
click at [190, 159] on link "10. uzdevums" at bounding box center [243, 168] width 132 height 18
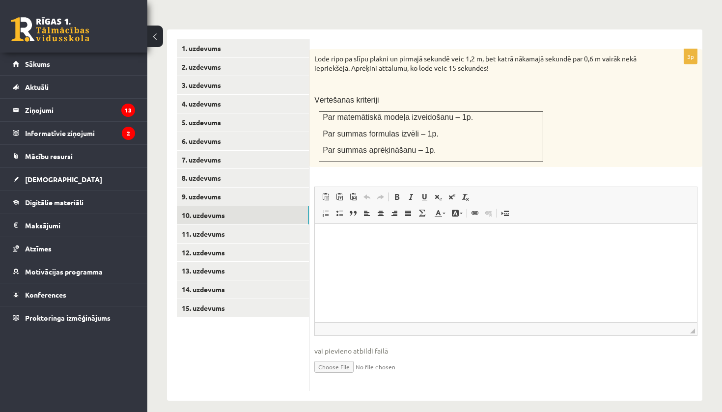
scroll to position [407, 0]
click at [332, 357] on input "file" at bounding box center [505, 367] width 383 height 20
type input "**********"
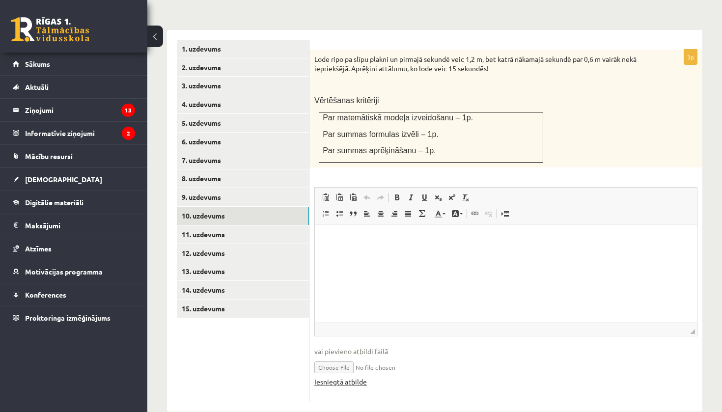
click at [357, 377] on link "Iesniegtā atbilde" at bounding box center [340, 382] width 53 height 10
click at [388, 377] on div "Iesniegtā atbilde" at bounding box center [505, 382] width 383 height 10
click at [357, 254] on html at bounding box center [506, 239] width 382 height 30
click at [350, 337] on fieldset "Rich Text Editor, wiswyg-editor-user-answer-47433810925860 Editor toolbars Past…" at bounding box center [505, 292] width 383 height 210
click at [350, 346] on span "vai pievieno atbildi failā" at bounding box center [505, 351] width 383 height 10
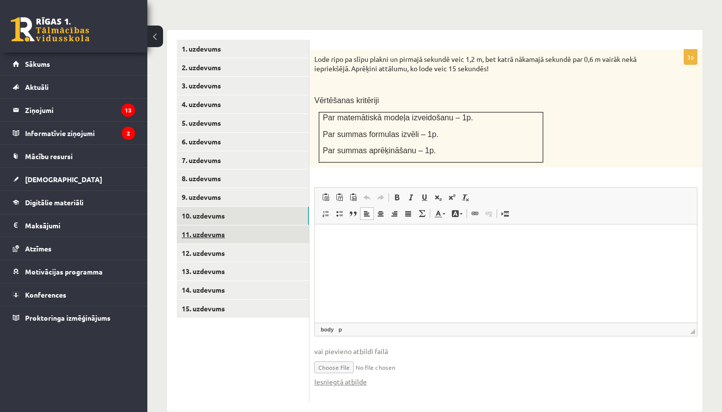
click at [200, 227] on link "11. uzdevums" at bounding box center [243, 234] width 132 height 18
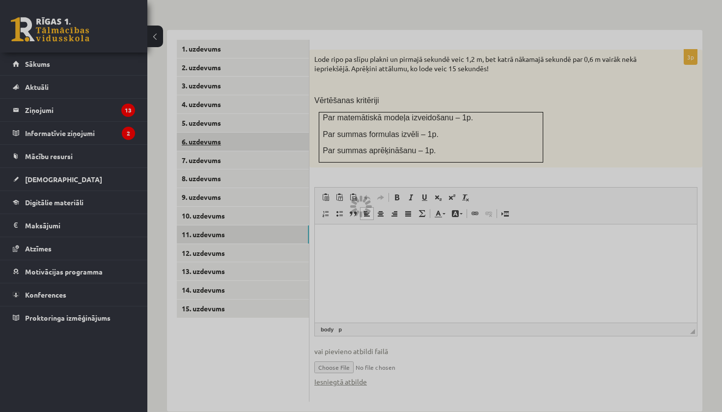
scroll to position [331, 0]
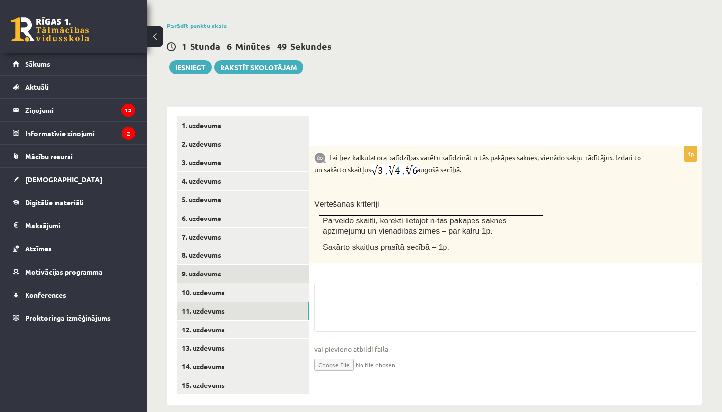
click at [222, 265] on link "9. uzdevums" at bounding box center [243, 274] width 132 height 18
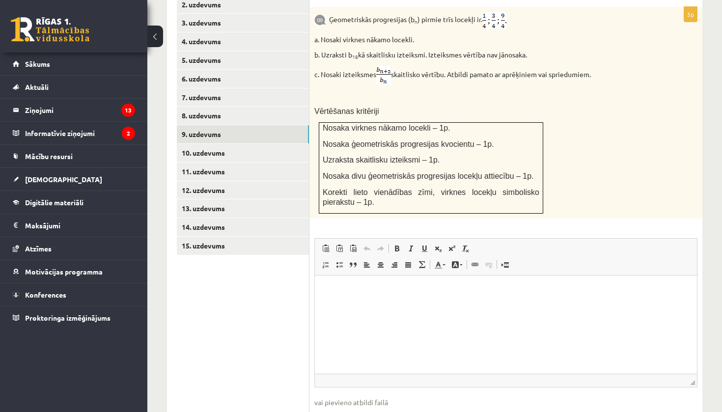
scroll to position [465, 0]
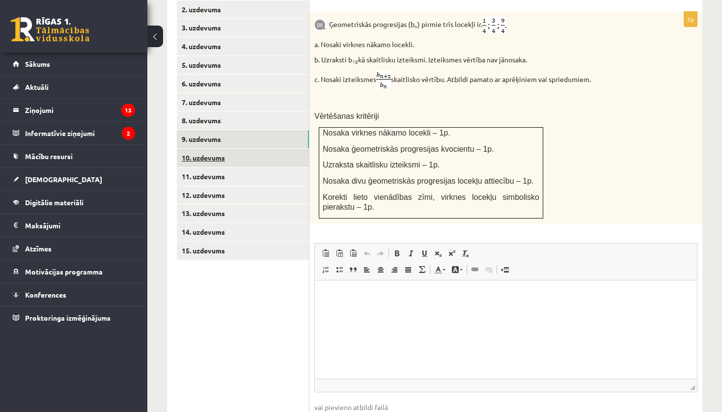
drag, startPoint x: 222, startPoint y: 152, endPoint x: 222, endPoint y: 146, distance: 6.4
click at [222, 152] on link "10. uzdevums" at bounding box center [243, 158] width 132 height 18
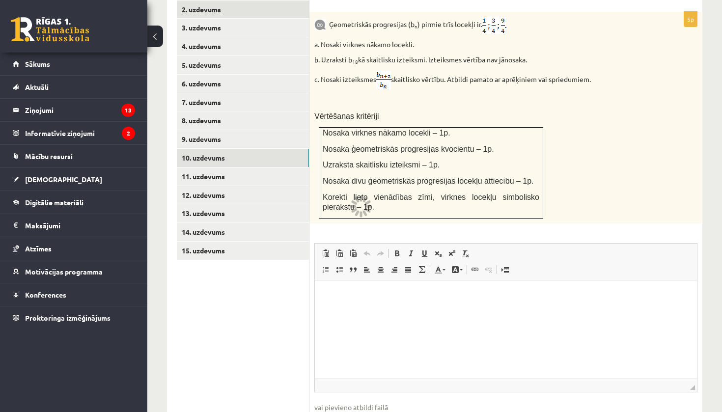
scroll to position [331, 0]
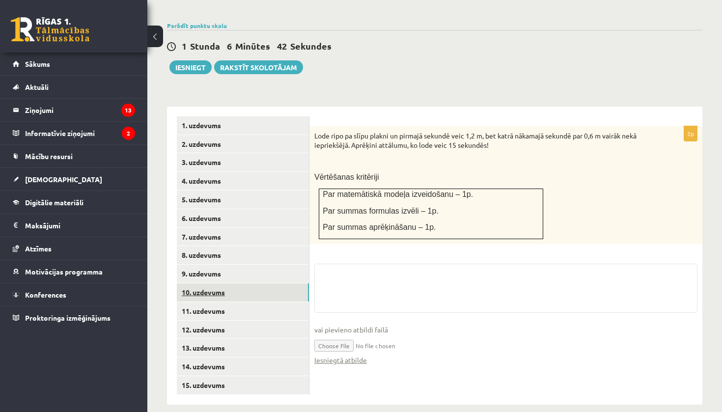
click at [270, 283] on link "10. uzdevums" at bounding box center [243, 292] width 132 height 18
click at [266, 269] on link "9. uzdevums" at bounding box center [243, 274] width 132 height 18
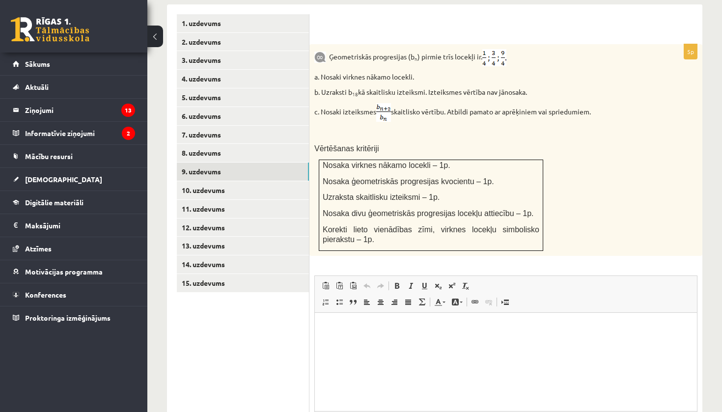
scroll to position [528, 0]
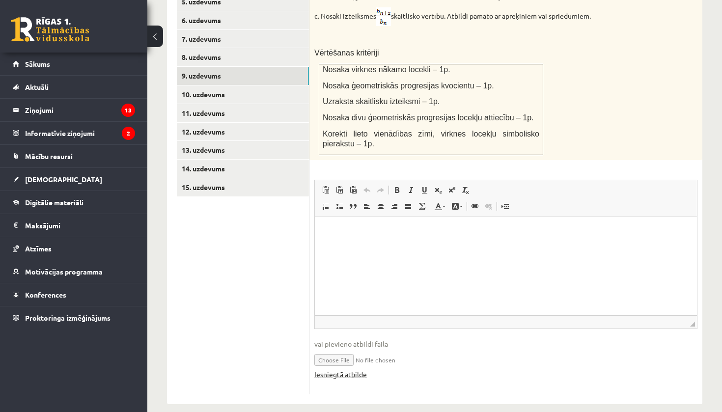
click at [360, 369] on link "Iesniegtā atbilde" at bounding box center [340, 374] width 53 height 10
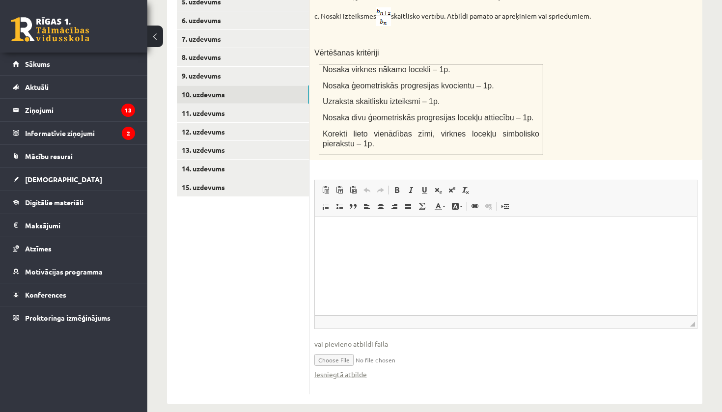
click at [213, 93] on link "10. uzdevums" at bounding box center [243, 94] width 132 height 18
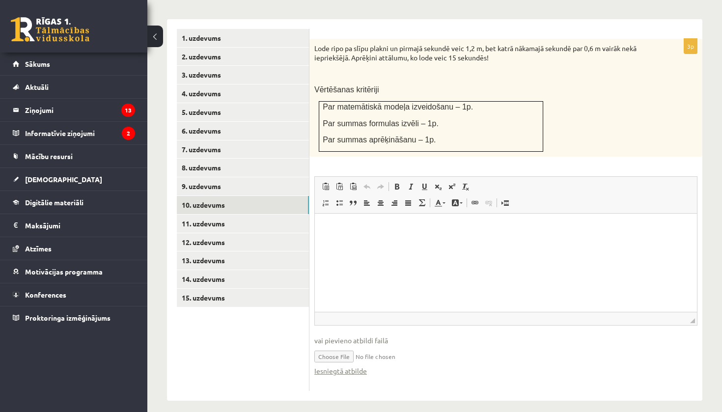
scroll to position [417, 0]
click at [347, 348] on input "file" at bounding box center [505, 356] width 383 height 20
type input "**********"
click at [212, 182] on link "9. uzdevums" at bounding box center [243, 187] width 132 height 18
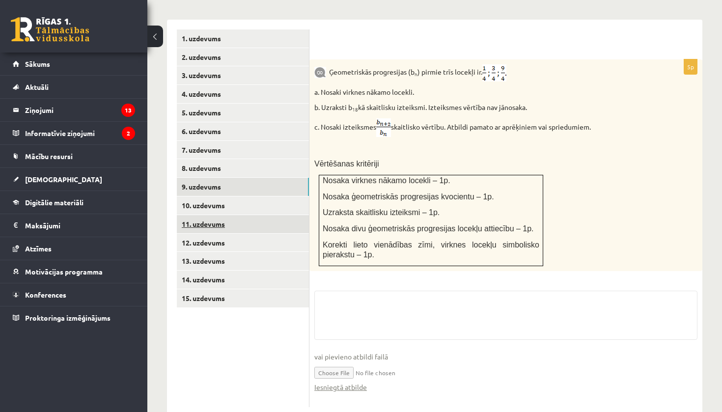
click at [217, 215] on link "11. uzdevums" at bounding box center [243, 224] width 132 height 18
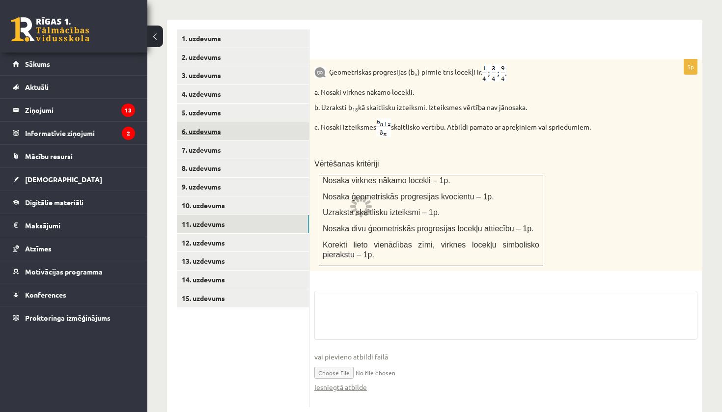
scroll to position [331, 0]
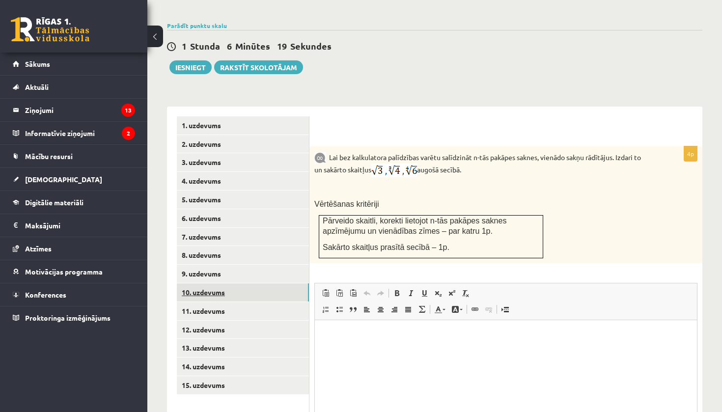
click at [230, 283] on link "10. uzdevums" at bounding box center [243, 292] width 132 height 18
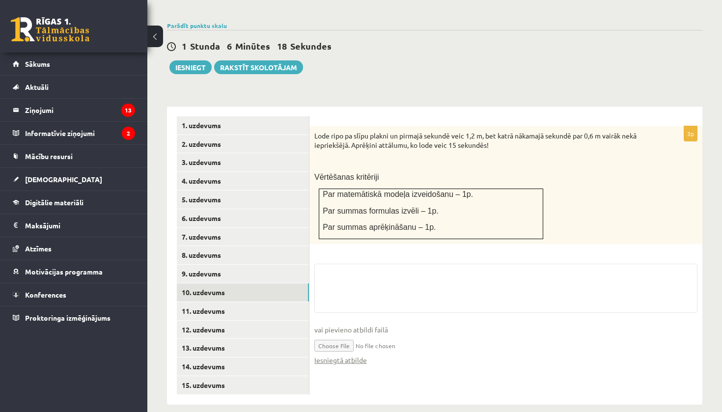
click at [344, 357] on fieldset "vai pievieno atbildi failā Iesniegtā atbilde" at bounding box center [505, 319] width 383 height 111
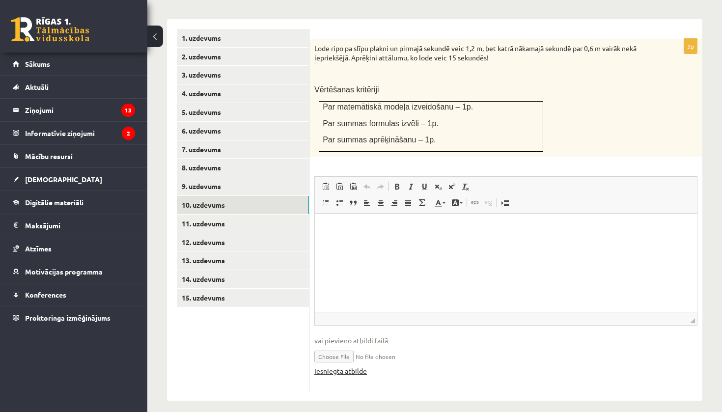
scroll to position [417, 0]
click at [346, 366] on link "Iesniegtā atbilde" at bounding box center [340, 371] width 53 height 10
click at [387, 241] on html at bounding box center [506, 229] width 382 height 30
click at [337, 336] on span "vai pievieno atbildi failā" at bounding box center [505, 341] width 383 height 10
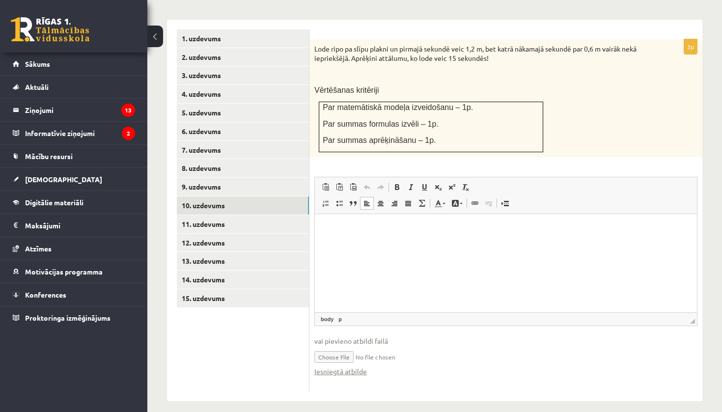
click at [352, 336] on span "vai pievieno atbildi failā" at bounding box center [505, 341] width 383 height 10
click at [347, 244] on html at bounding box center [506, 229] width 382 height 30
click at [242, 215] on link "11. uzdevums" at bounding box center [243, 224] width 132 height 18
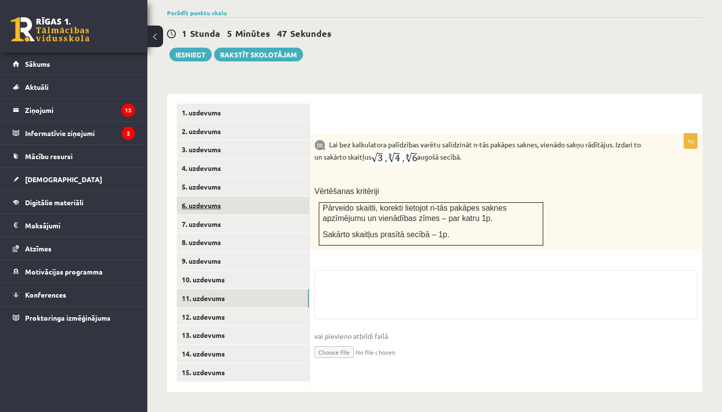
scroll to position [331, 0]
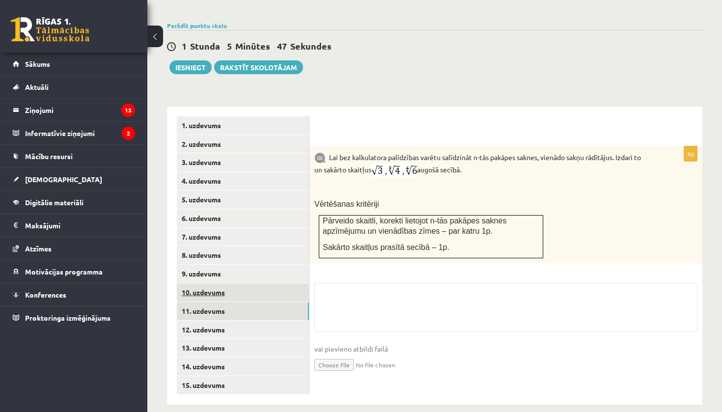
click at [245, 287] on link "10. uzdevums" at bounding box center [243, 292] width 132 height 18
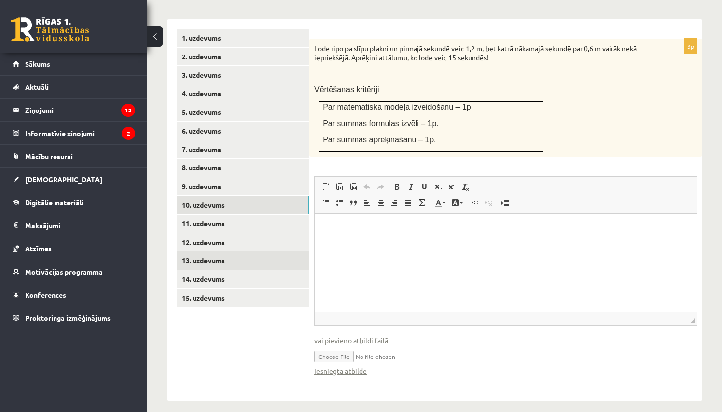
scroll to position [417, 0]
click at [221, 252] on link "13. uzdevums" at bounding box center [243, 261] width 132 height 18
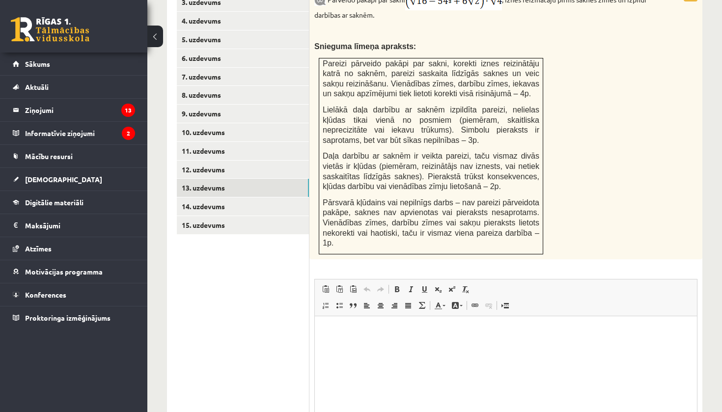
scroll to position [0, 0]
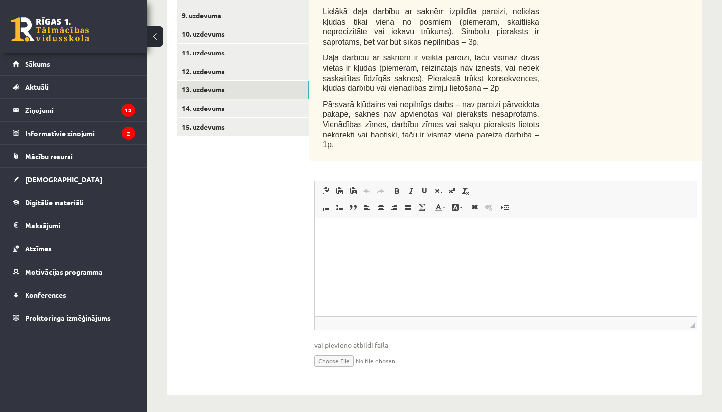
click at [339, 358] on input "file" at bounding box center [505, 360] width 383 height 20
type input "**********"
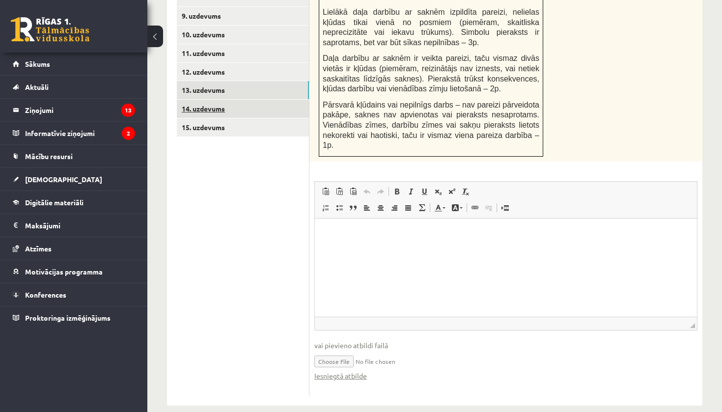
click at [260, 104] on link "14. uzdevums" at bounding box center [243, 109] width 132 height 18
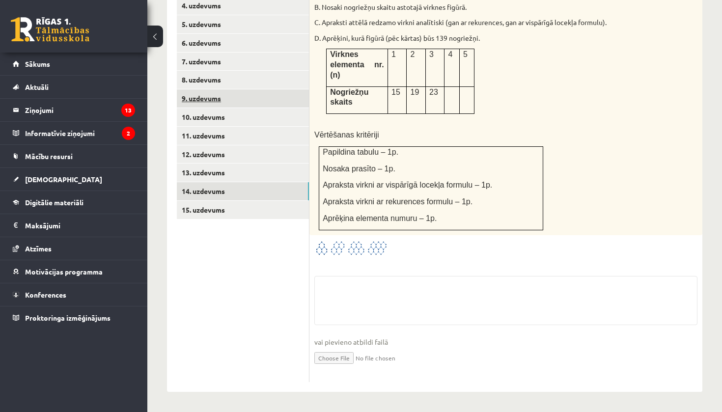
scroll to position [494, 0]
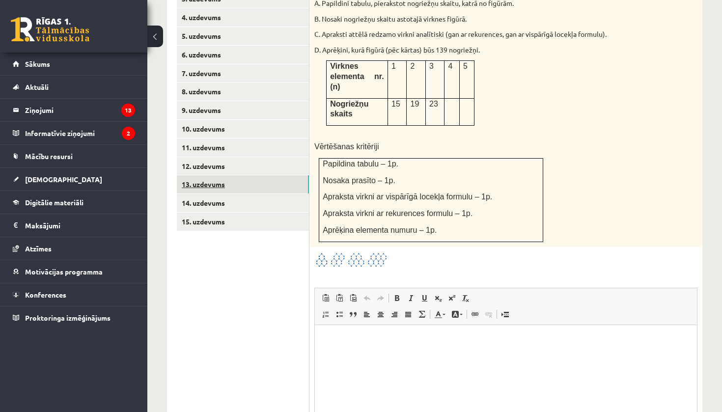
click at [273, 175] on link "13. uzdevums" at bounding box center [243, 184] width 132 height 18
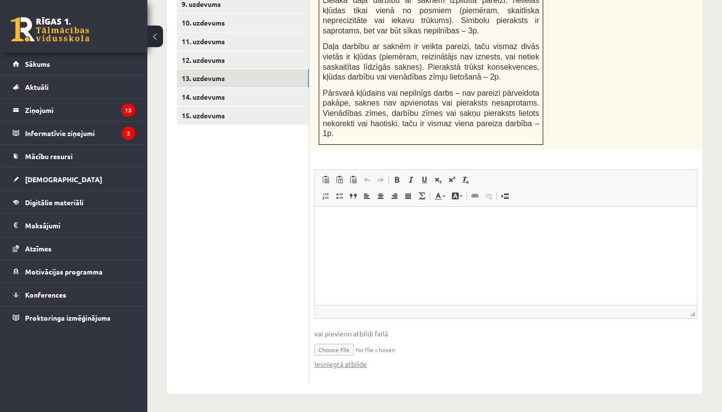
scroll to position [599, 0]
click at [387, 238] on html at bounding box center [506, 223] width 382 height 30
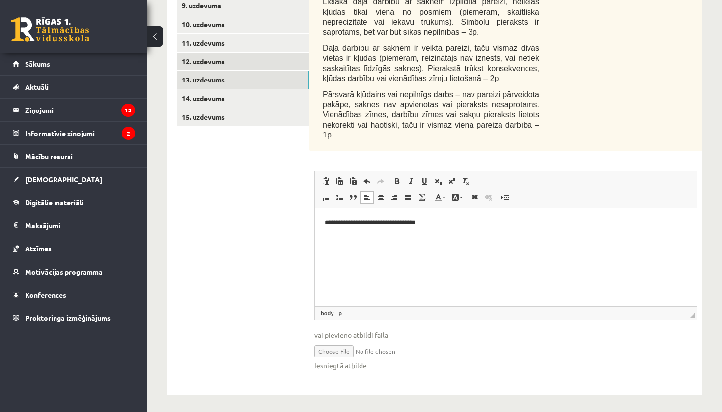
click at [206, 53] on link "12. uzdevums" at bounding box center [243, 62] width 132 height 18
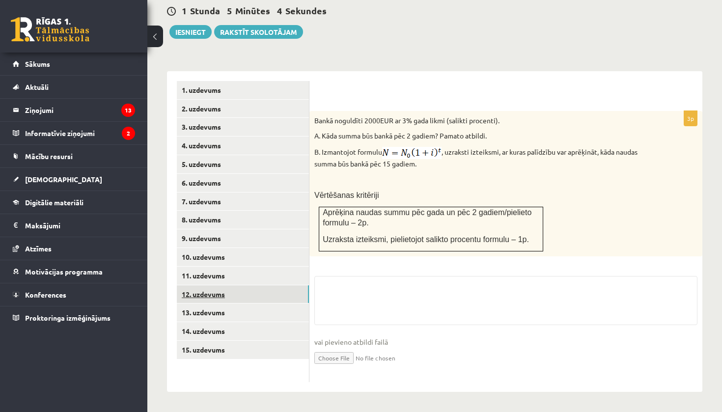
scroll to position [357, 0]
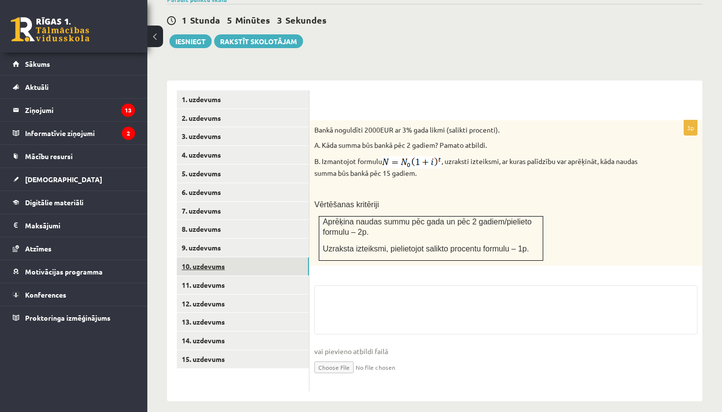
click at [215, 264] on link "10. uzdevums" at bounding box center [243, 266] width 132 height 18
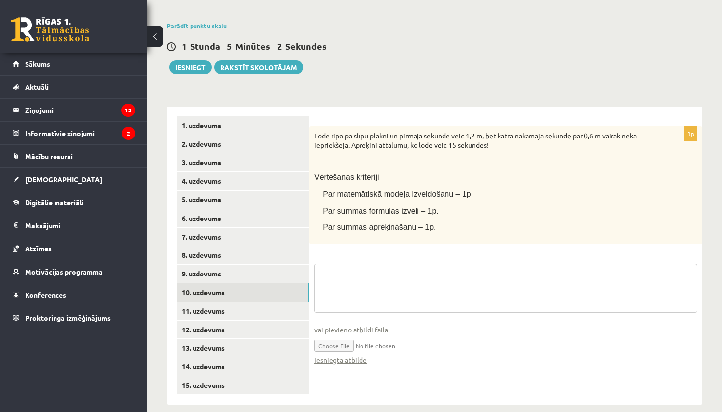
click at [365, 270] on fieldset "vai pievieno atbildi failā Iesniegtā atbilde" at bounding box center [505, 319] width 383 height 111
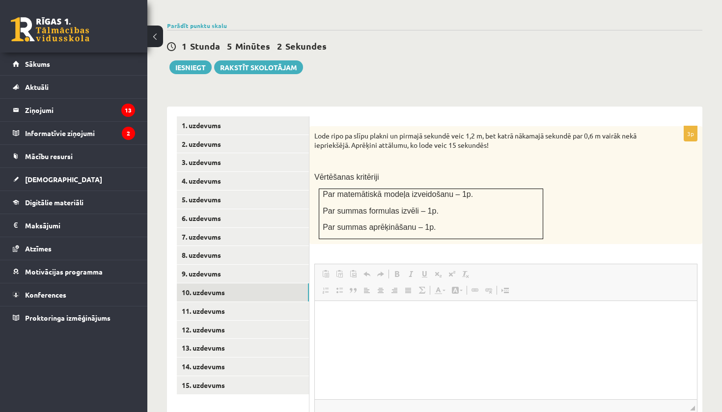
scroll to position [0, 0]
click at [344, 331] on html at bounding box center [506, 316] width 382 height 30
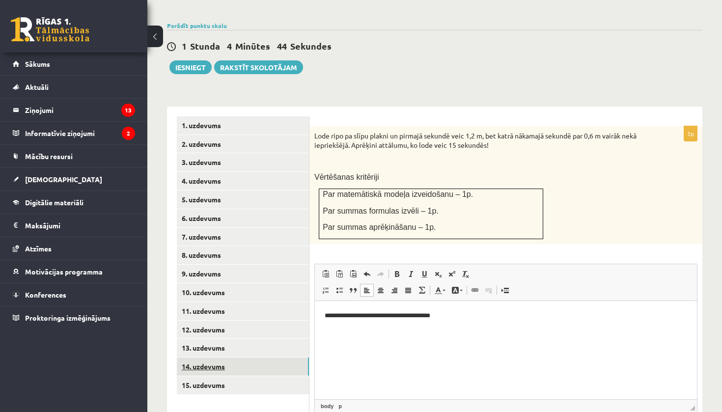
click at [230, 358] on link "14. uzdevums" at bounding box center [243, 367] width 132 height 18
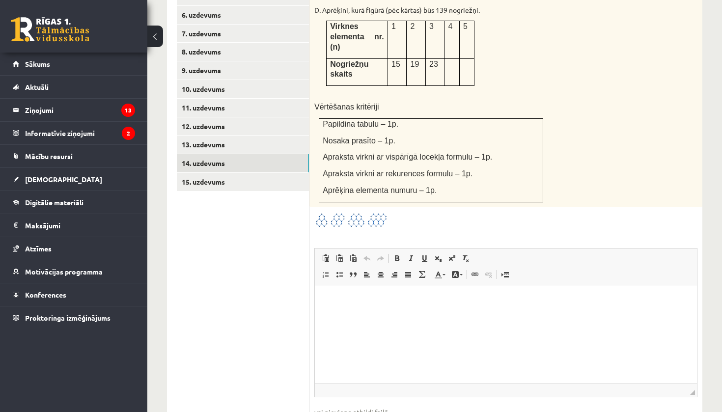
scroll to position [546, 0]
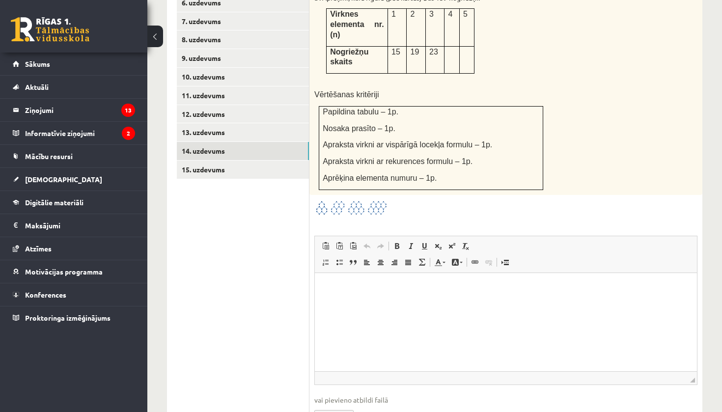
click at [322, 405] on input "file" at bounding box center [505, 415] width 383 height 20
type input "**********"
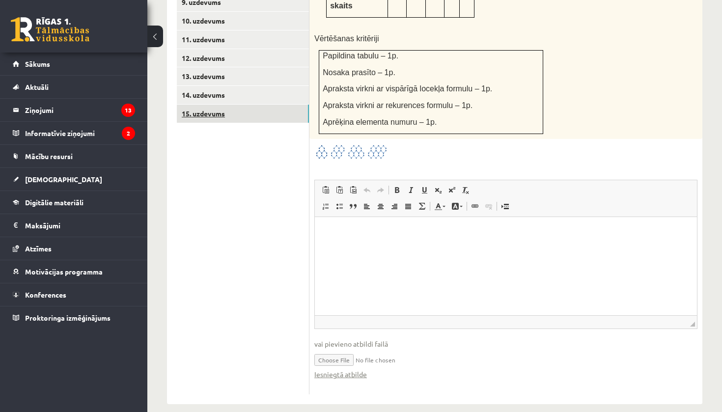
click at [231, 105] on link "15. uzdevums" at bounding box center [243, 114] width 132 height 18
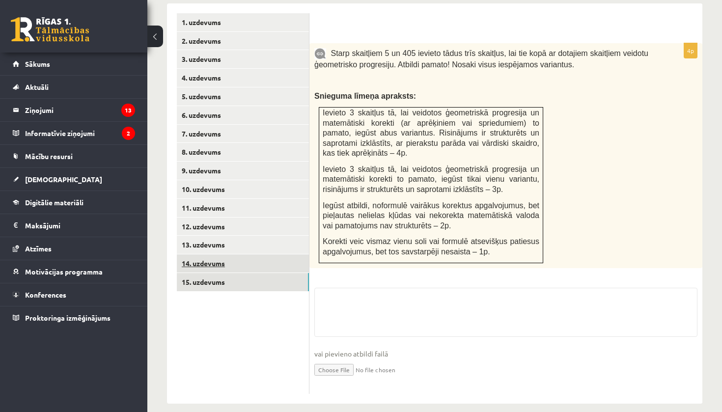
click at [218, 260] on link "14. uzdevums" at bounding box center [243, 263] width 132 height 18
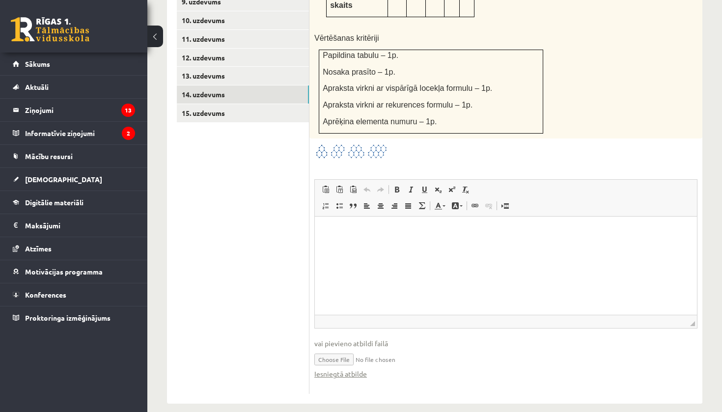
scroll to position [602, 0]
click at [346, 349] on input "file" at bounding box center [505, 359] width 383 height 20
type input "**********"
click at [356, 369] on link "Iesniegtā atbilde" at bounding box center [340, 374] width 53 height 10
click at [417, 247] on html at bounding box center [506, 232] width 382 height 30
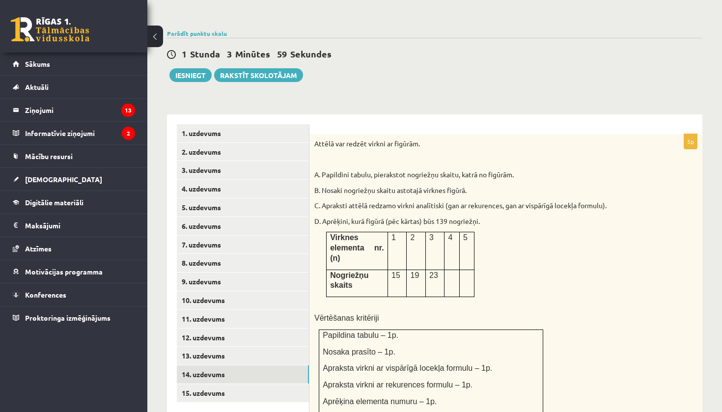
scroll to position [308, 0]
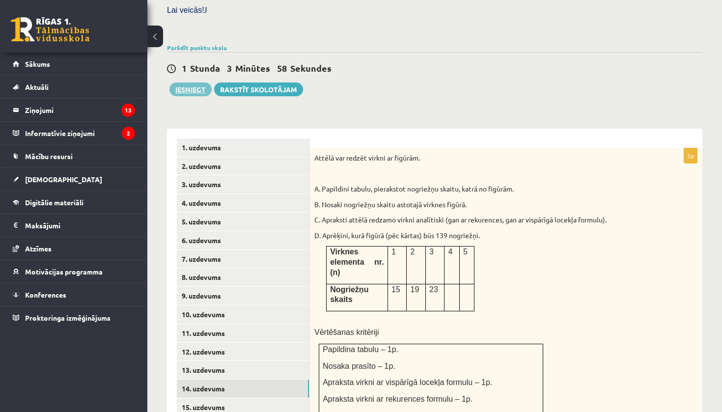
click at [191, 83] on button "Iesniegt" at bounding box center [190, 90] width 42 height 14
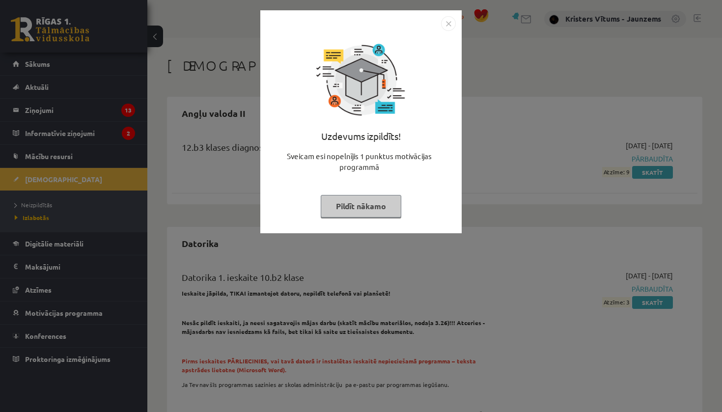
click at [327, 219] on div "Uzdevums izpildīts! Sveicam esi nopelnījis 1 punktus motivācijas programmā Pild…" at bounding box center [361, 129] width 190 height 196
click at [338, 197] on button "Pildīt nākamo" at bounding box center [361, 206] width 81 height 23
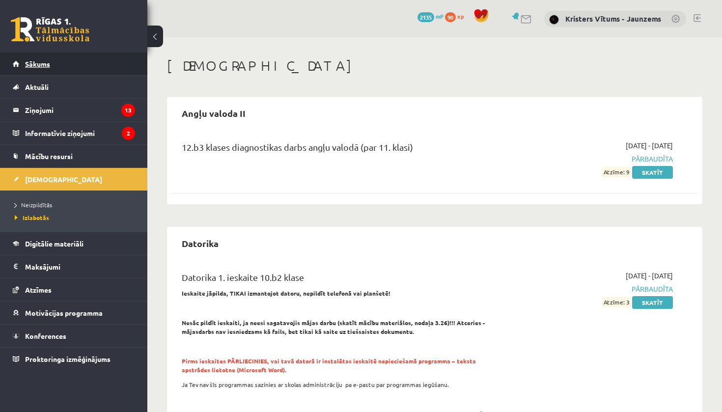
click at [82, 69] on link "Sākums" at bounding box center [74, 64] width 122 height 23
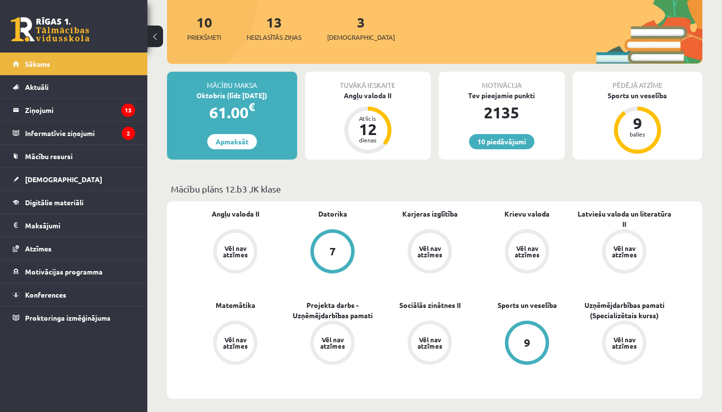
scroll to position [187, 0]
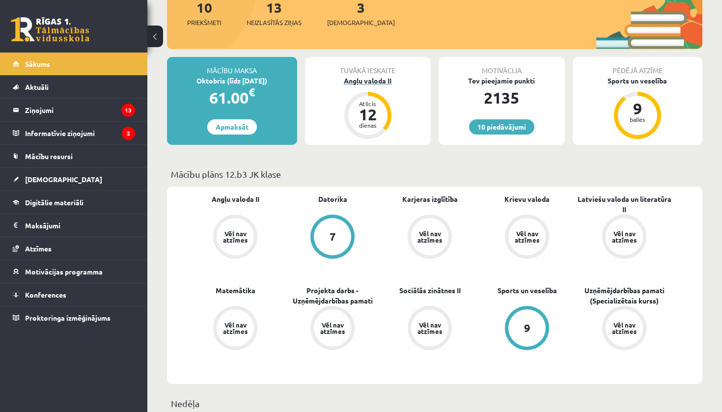
click at [354, 84] on div "Angļu valoda II" at bounding box center [368, 81] width 126 height 10
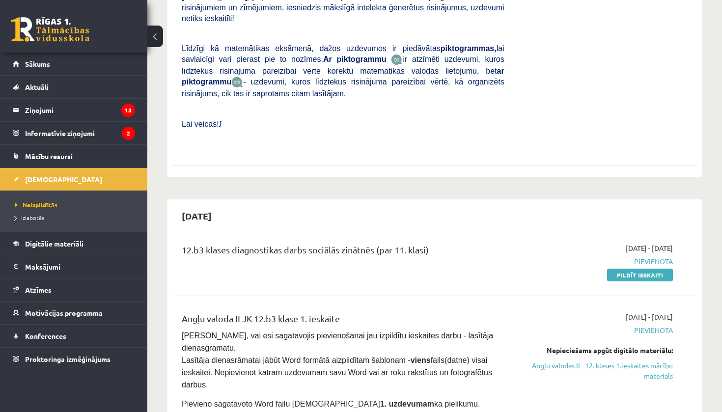
scroll to position [328, 0]
